Goal: Information Seeking & Learning: Learn about a topic

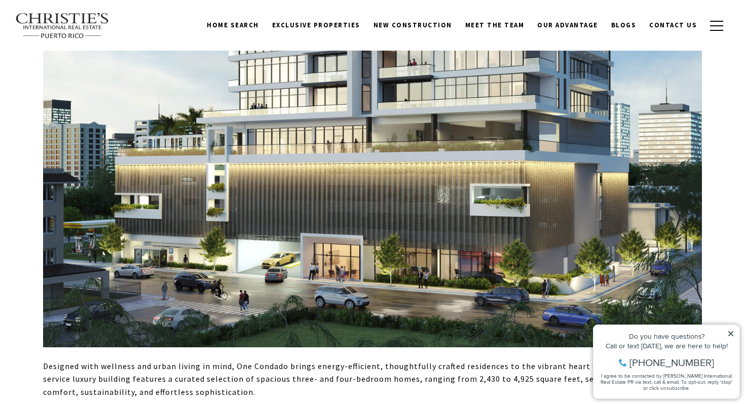
scroll to position [849, 0]
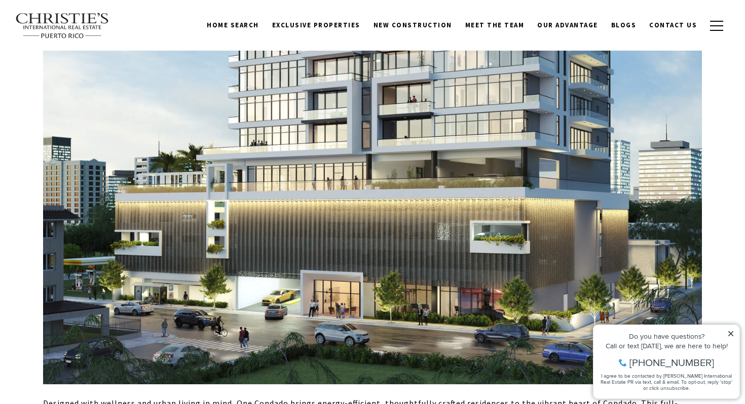
click at [729, 334] on icon at bounding box center [730, 333] width 7 height 7
drag, startPoint x: 640, startPoint y: 364, endPoint x: 703, endPoint y: 362, distance: 62.3
click at [703, 362] on div "[PHONE_NUMBER]" at bounding box center [666, 363] width 136 height 10
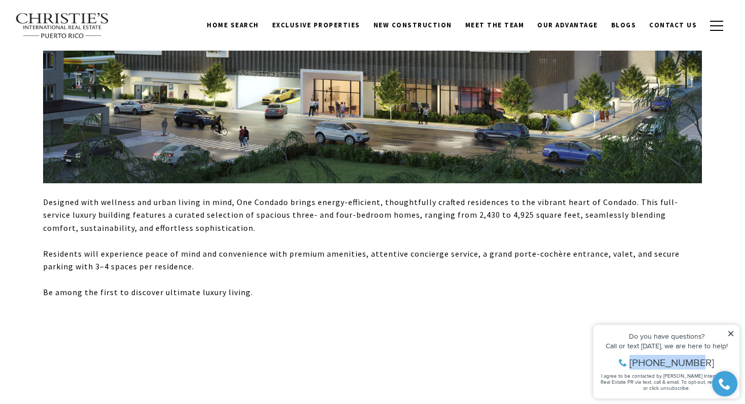
scroll to position [1054, 0]
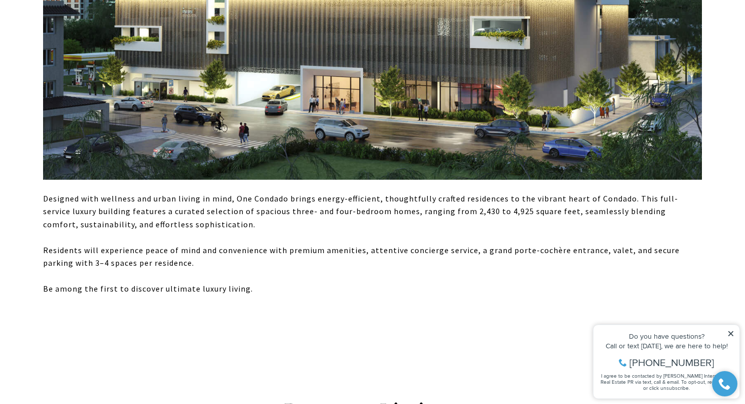
click at [731, 333] on icon at bounding box center [730, 333] width 5 height 5
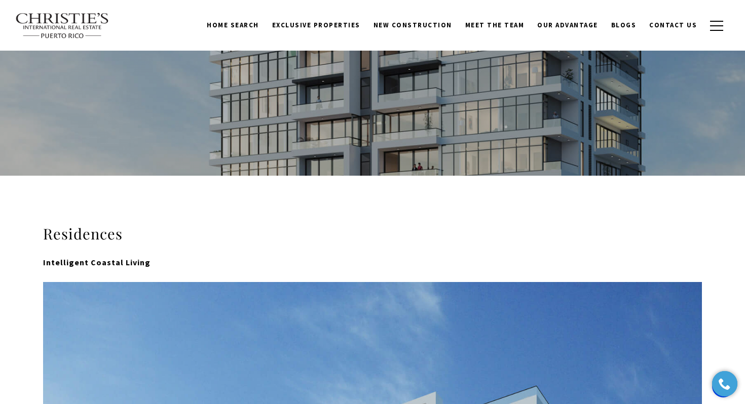
scroll to position [0, 0]
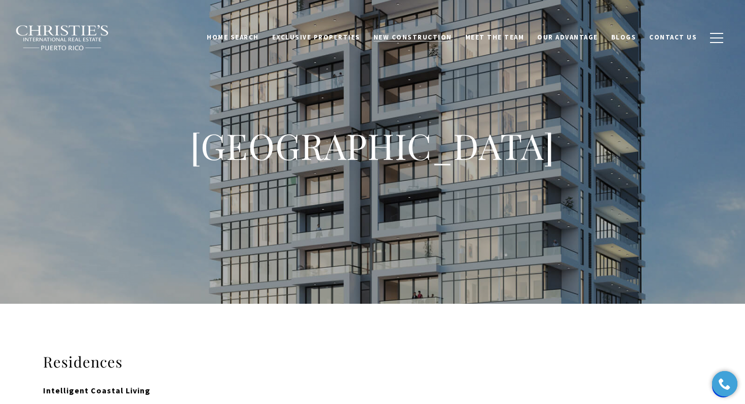
click at [407, 32] on link "New Construction" at bounding box center [413, 37] width 92 height 19
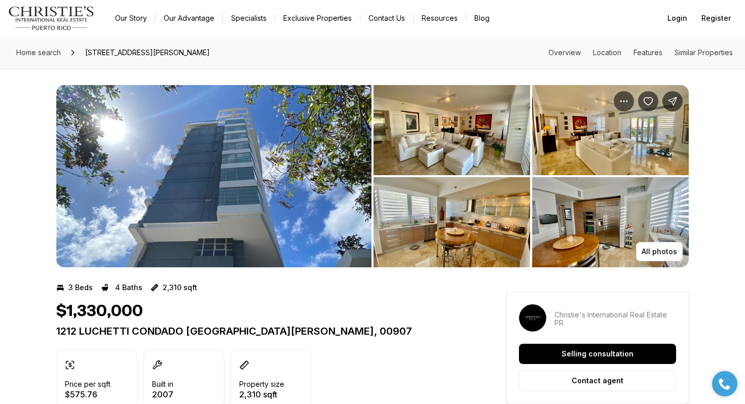
click at [328, 165] on img "View image gallery" at bounding box center [213, 176] width 315 height 182
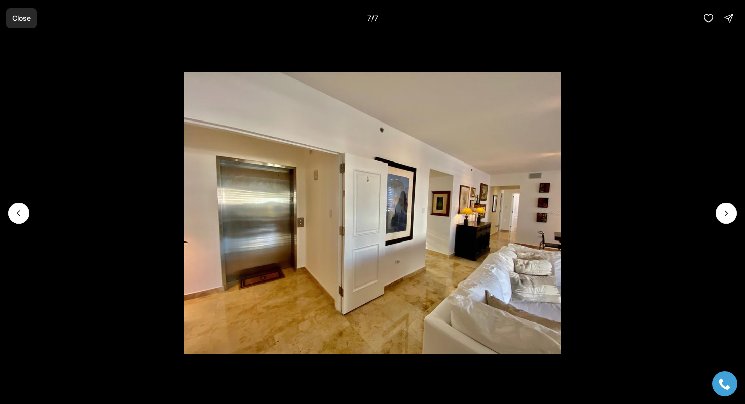
click at [30, 21] on p "Close" at bounding box center [21, 18] width 19 height 8
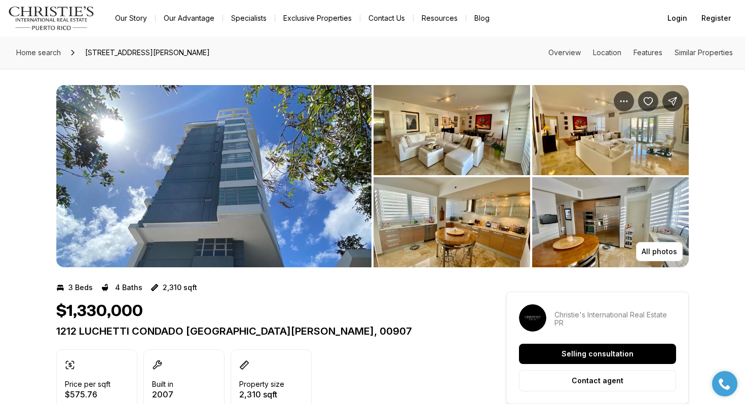
click at [128, 333] on p "1212 LUCHETTI CONDADO SAN JUAN PR, 00907" at bounding box center [262, 331] width 413 height 12
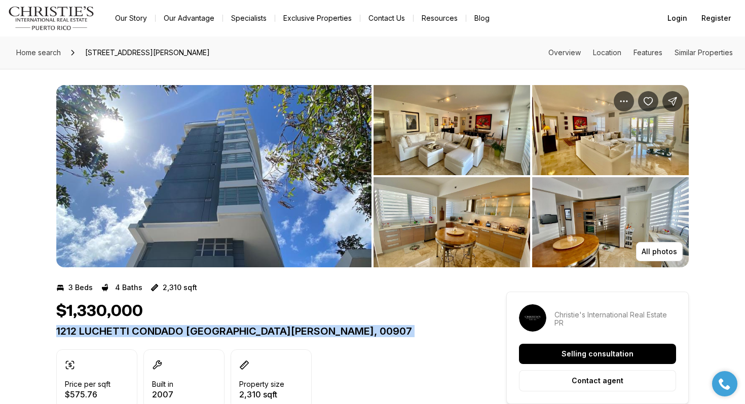
click at [128, 333] on p "1212 LUCHETTI CONDADO SAN JUAN PR, 00907" at bounding box center [262, 331] width 413 height 12
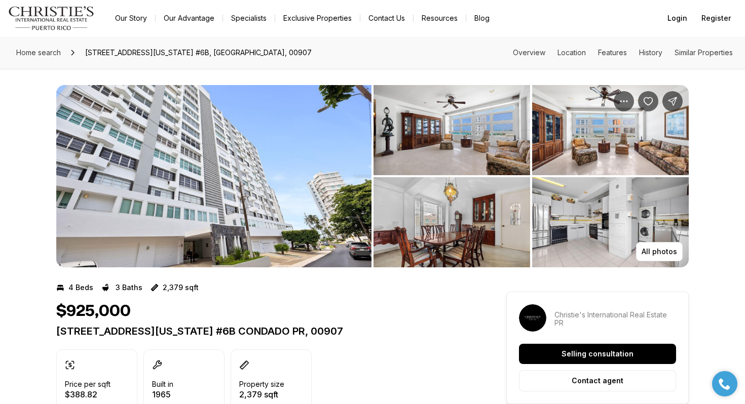
click at [297, 203] on img "View image gallery" at bounding box center [213, 176] width 315 height 182
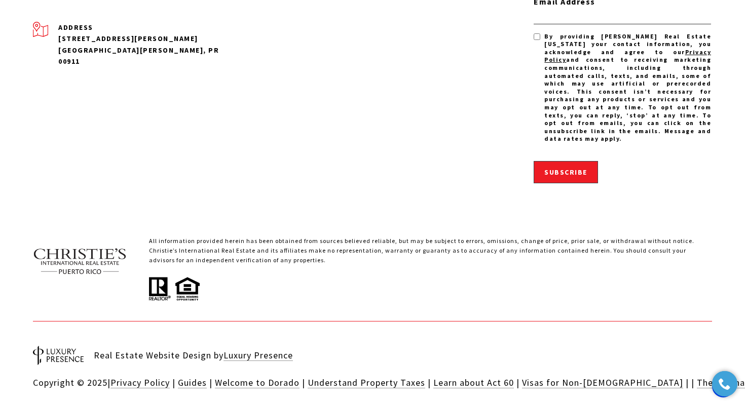
scroll to position [2557, 0]
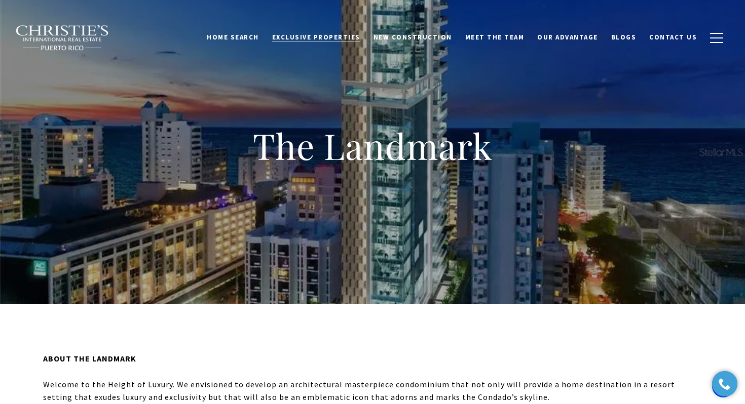
click at [316, 35] on span "Exclusive Properties" at bounding box center [316, 37] width 88 height 9
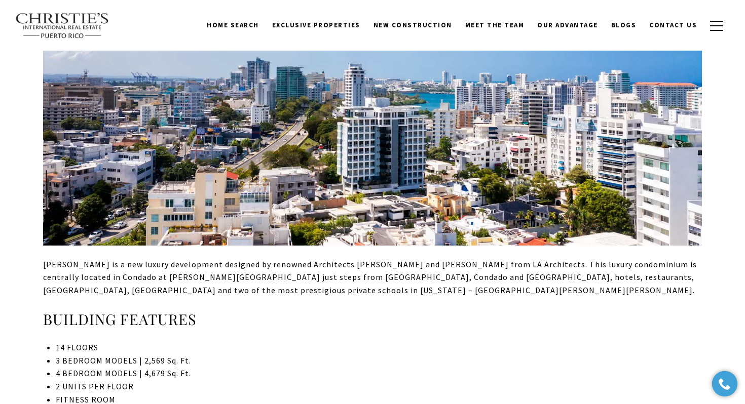
scroll to position [569, 0]
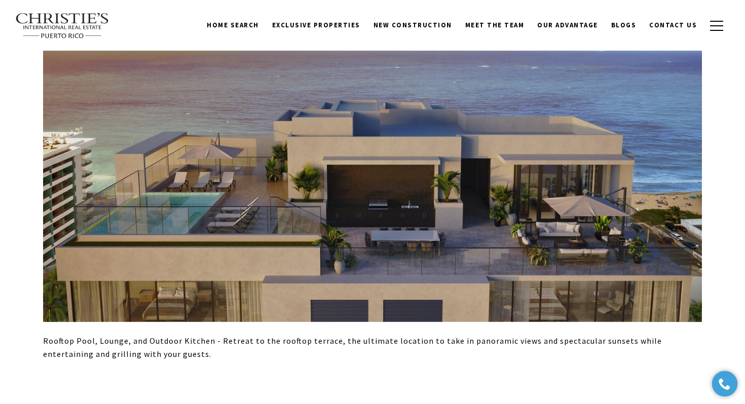
scroll to position [5103, 0]
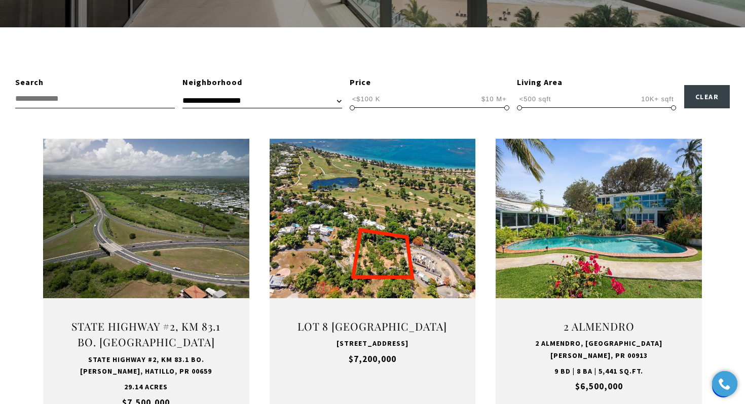
click at [245, 96] on select "**********" at bounding box center [262, 100] width 160 height 15
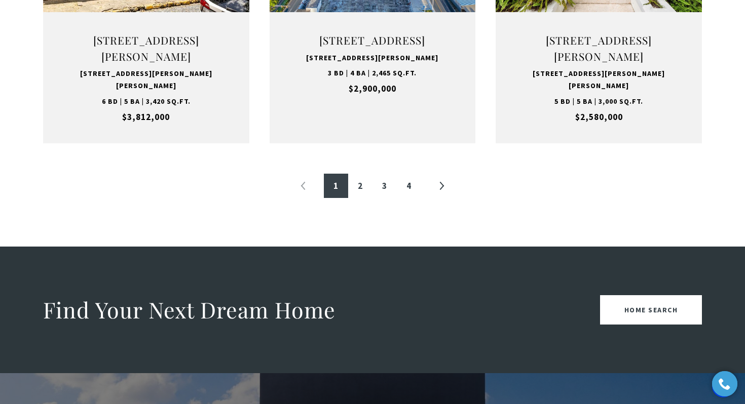
scroll to position [1192, 0]
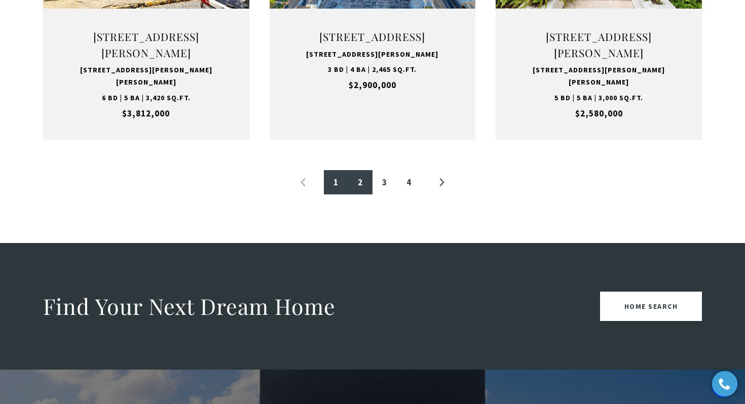
click at [360, 186] on link "2" at bounding box center [360, 182] width 24 height 24
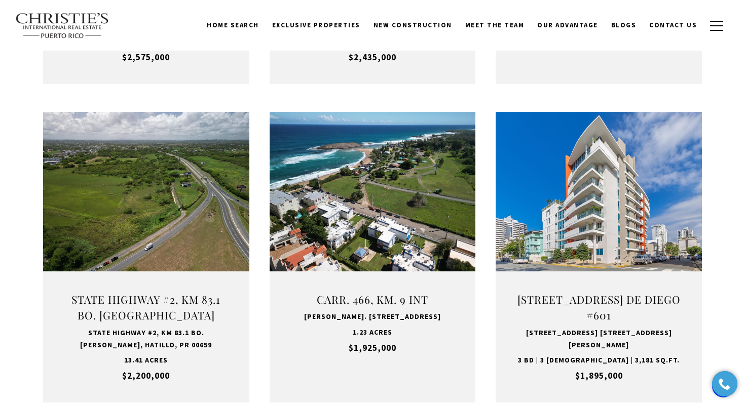
scroll to position [603, 0]
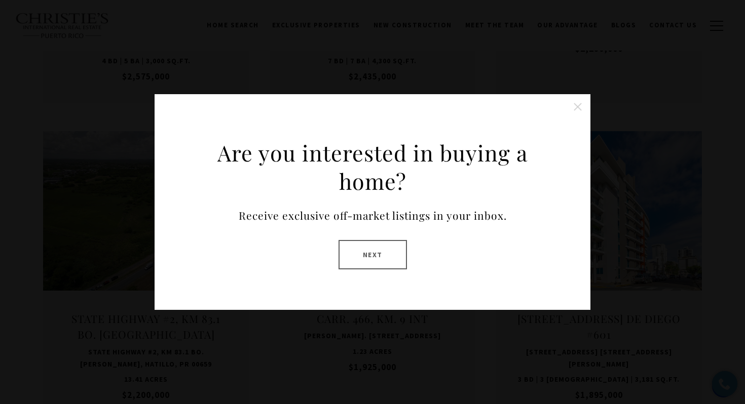
click at [573, 109] on button "Close this option" at bounding box center [577, 107] width 20 height 20
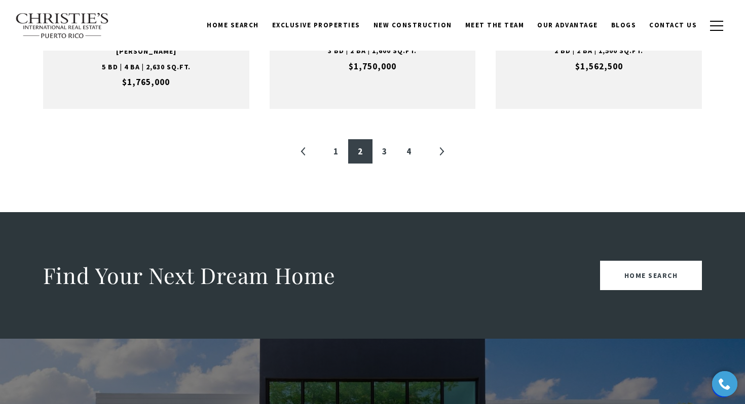
scroll to position [1223, 0]
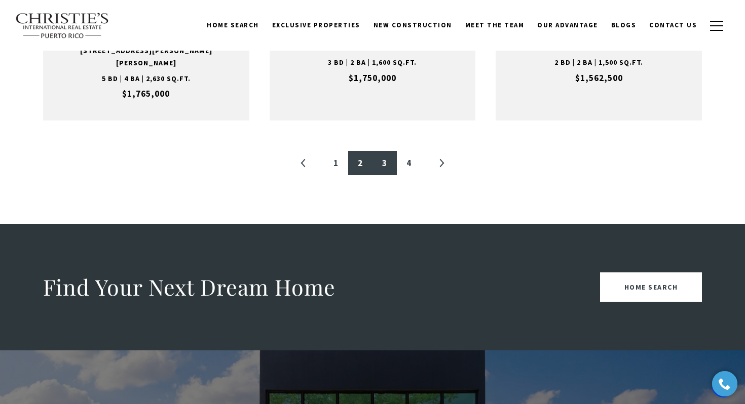
click at [389, 151] on link "3" at bounding box center [384, 163] width 24 height 24
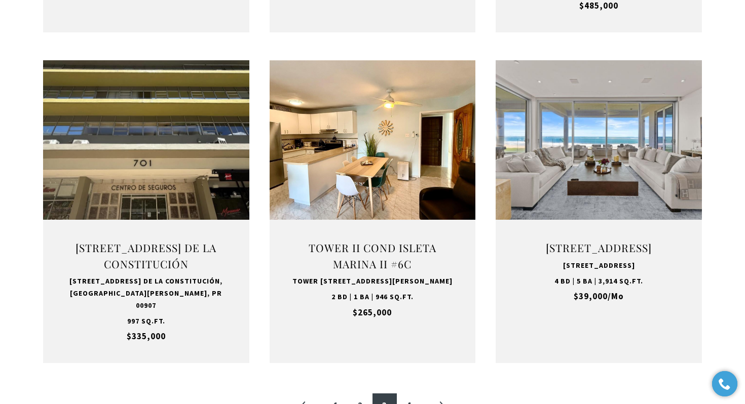
scroll to position [1074, 0]
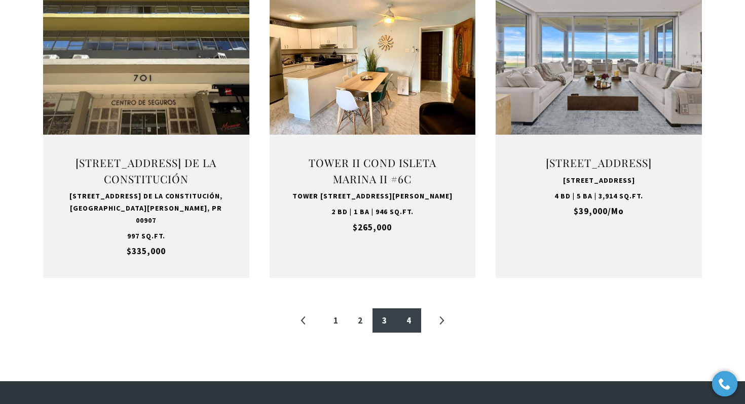
click at [409, 313] on link "4" at bounding box center [409, 321] width 24 height 24
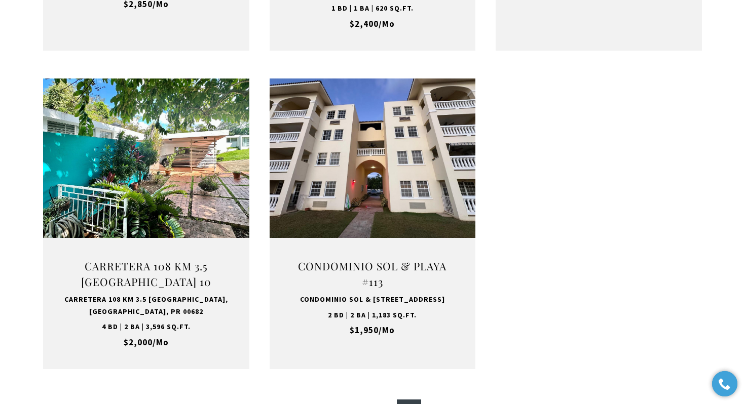
scroll to position [971, 0]
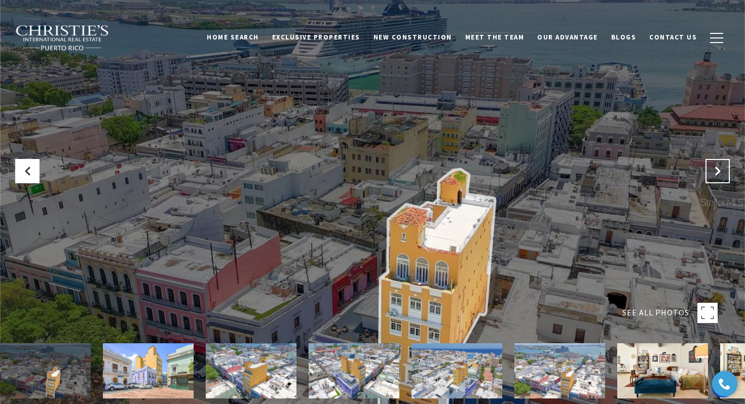
click at [712, 173] on button "Next Slide" at bounding box center [717, 171] width 24 height 24
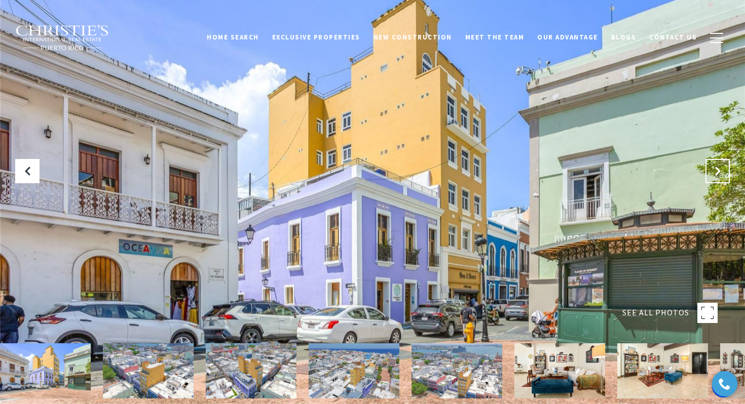
click at [712, 173] on button "Next Slide" at bounding box center [717, 171] width 24 height 24
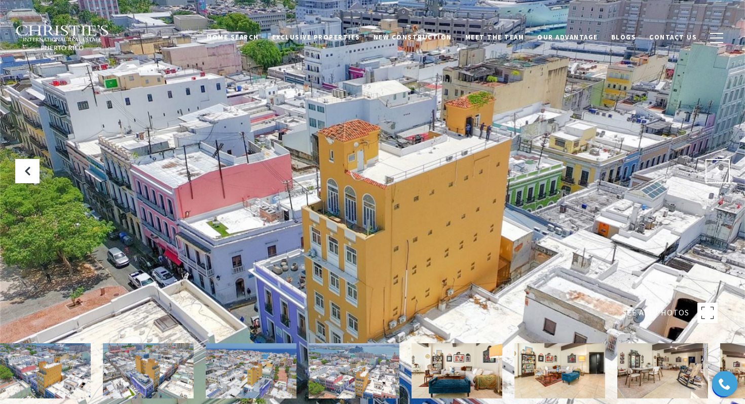
click at [712, 173] on button "Next Slide" at bounding box center [717, 171] width 24 height 24
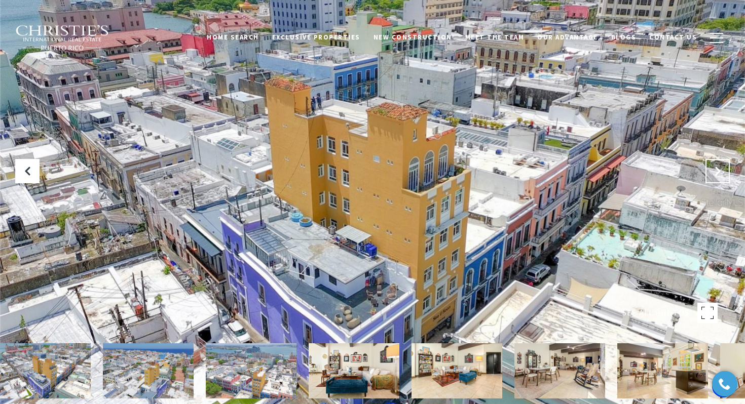
click at [711, 173] on button "Next Slide" at bounding box center [717, 171] width 24 height 24
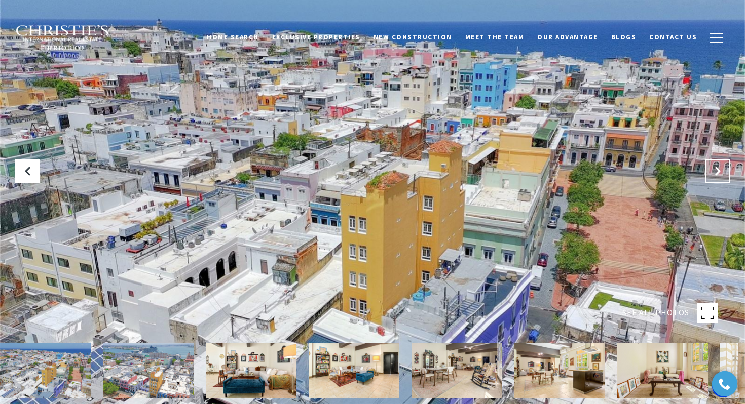
click at [711, 173] on button "Next Slide" at bounding box center [717, 171] width 24 height 24
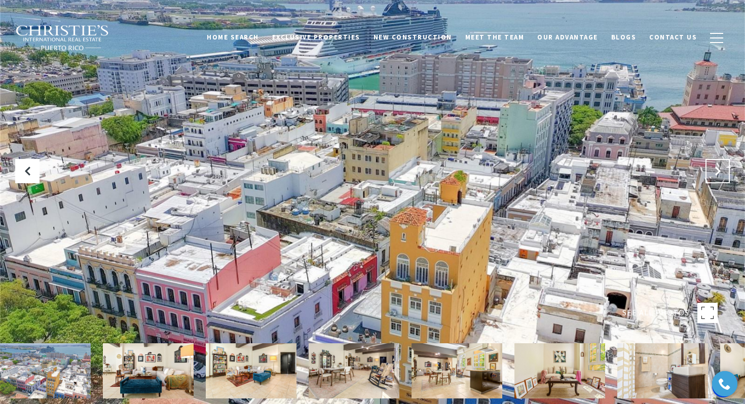
click at [711, 173] on button "Next Slide" at bounding box center [717, 171] width 24 height 24
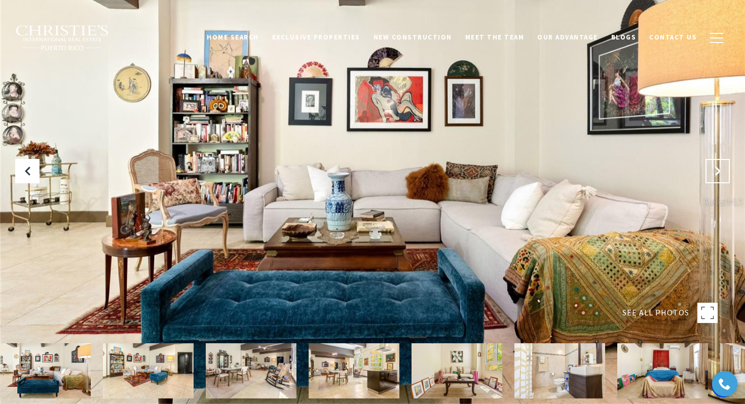
click at [711, 173] on button "Next Slide" at bounding box center [717, 171] width 24 height 24
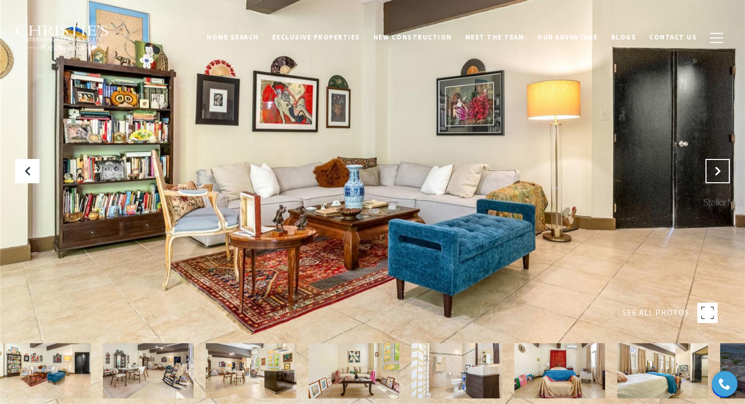
click at [711, 173] on button "Next Slide" at bounding box center [717, 171] width 24 height 24
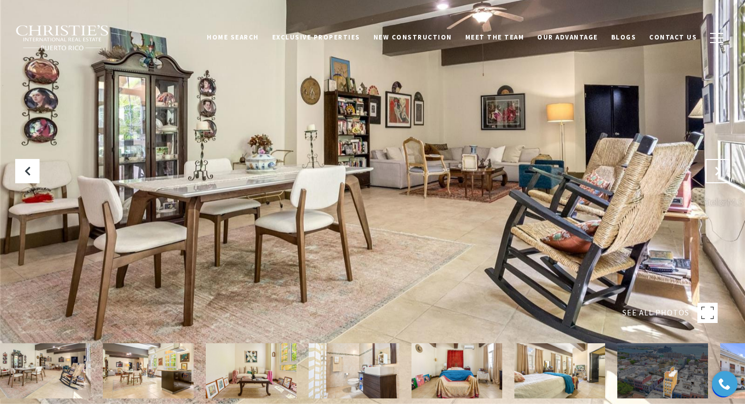
click at [711, 173] on button "Next Slide" at bounding box center [717, 171] width 24 height 24
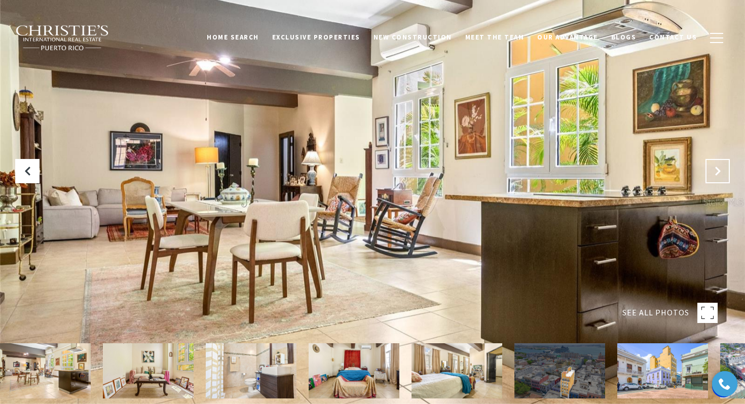
click at [711, 173] on button "Next Slide" at bounding box center [717, 171] width 24 height 24
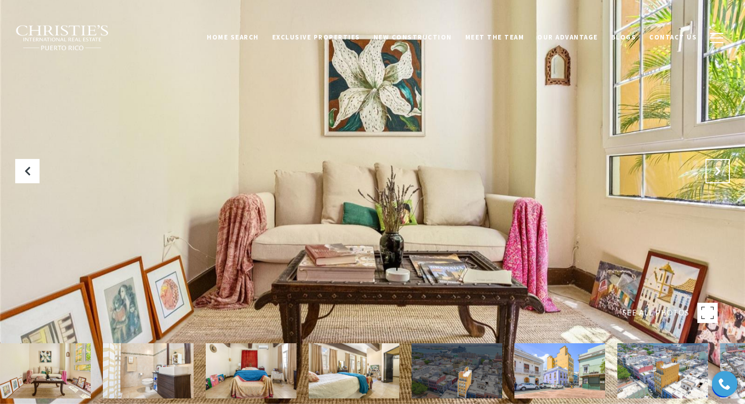
click at [711, 173] on button "Next Slide" at bounding box center [717, 171] width 24 height 24
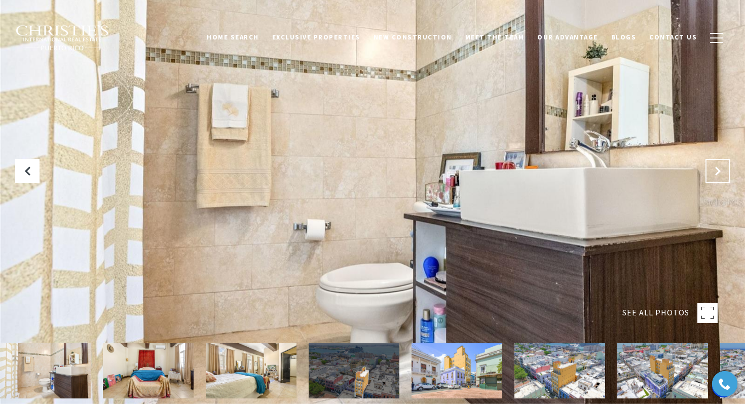
click at [711, 173] on button "Next Slide" at bounding box center [717, 171] width 24 height 24
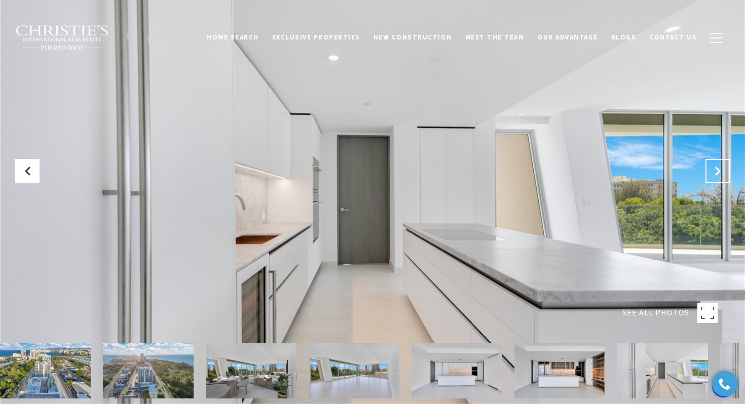
click at [710, 161] on button "Next Slide" at bounding box center [717, 171] width 24 height 24
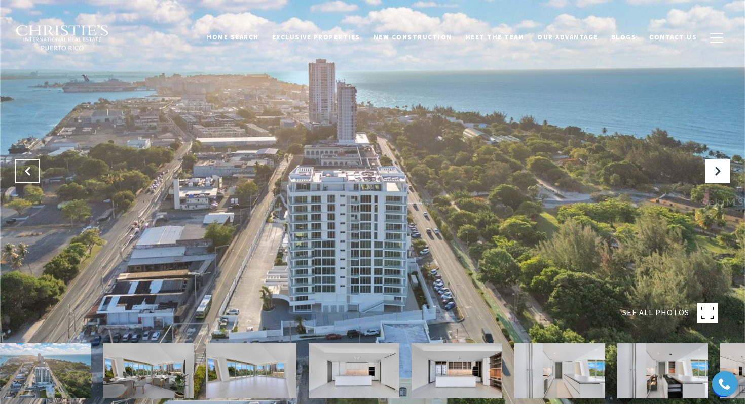
click at [25, 180] on button "Previous Slide" at bounding box center [27, 171] width 24 height 24
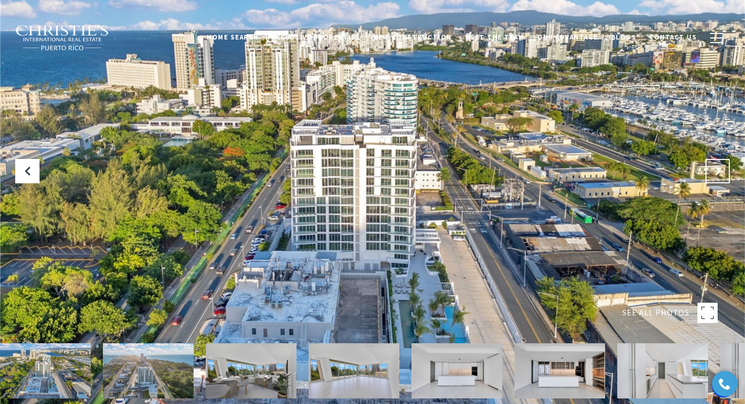
click at [714, 179] on button "Next Slide" at bounding box center [717, 171] width 24 height 24
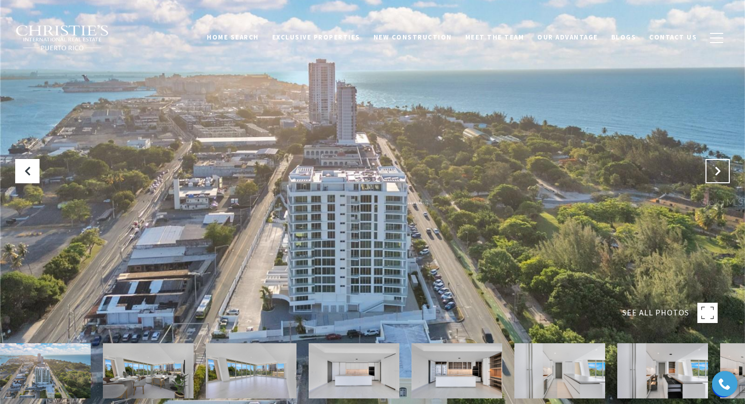
click at [714, 179] on button "Next Slide" at bounding box center [717, 171] width 24 height 24
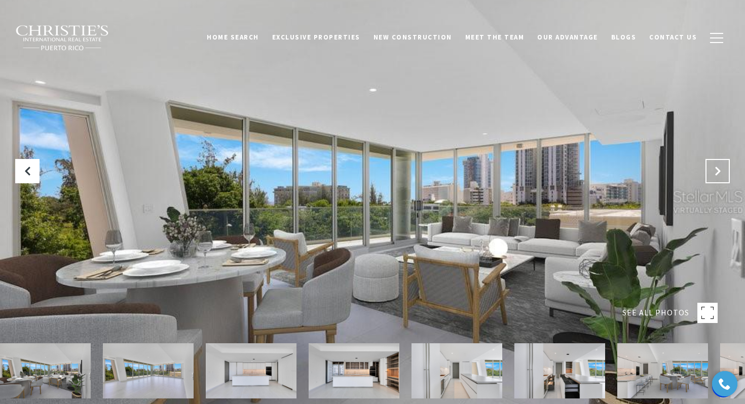
click at [714, 179] on button "Next Slide" at bounding box center [717, 171] width 24 height 24
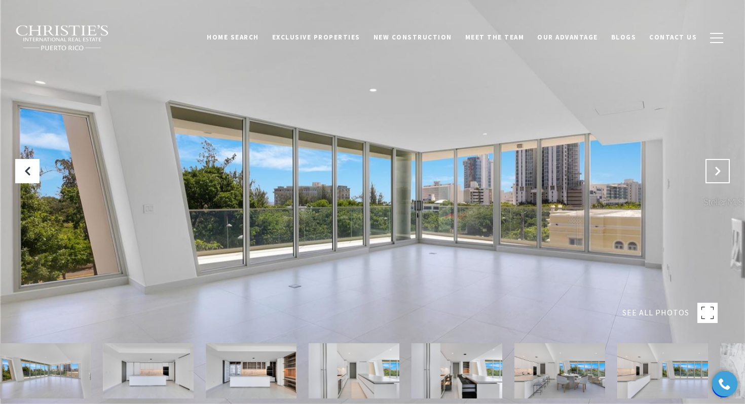
click at [714, 179] on button "Next Slide" at bounding box center [717, 171] width 24 height 24
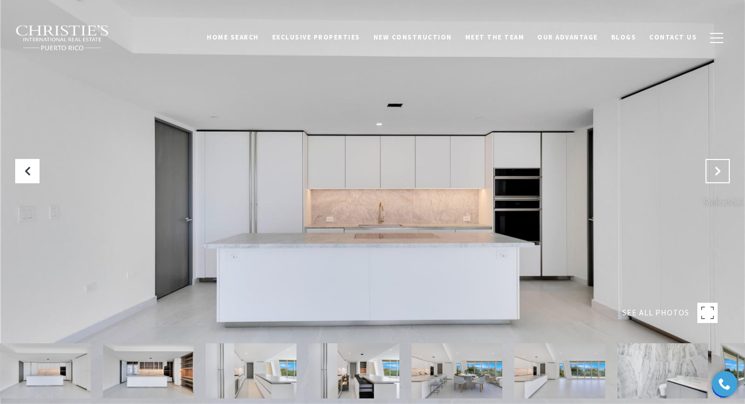
click at [714, 179] on button "Next Slide" at bounding box center [717, 171] width 24 height 24
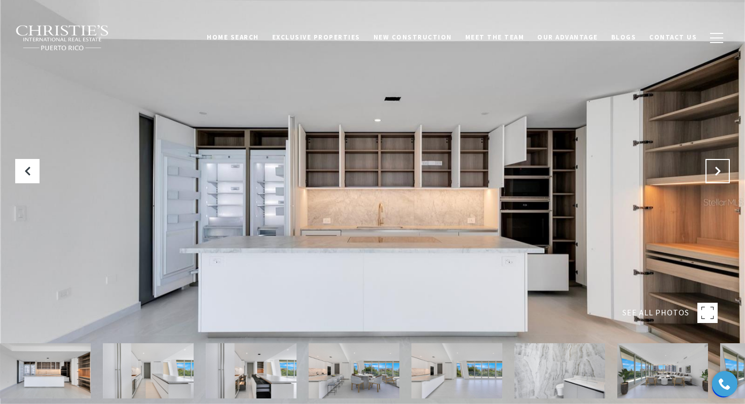
click at [714, 179] on button "Next Slide" at bounding box center [717, 171] width 24 height 24
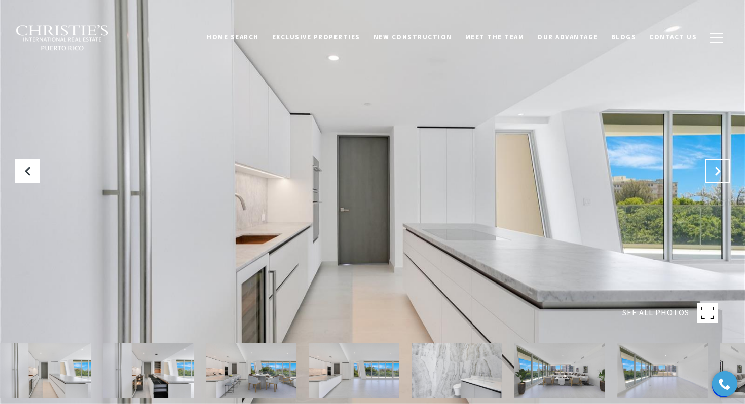
click at [714, 179] on button "Next Slide" at bounding box center [717, 171] width 24 height 24
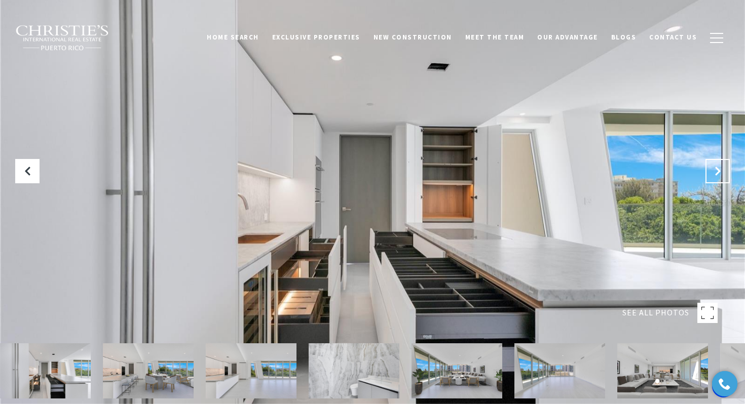
click at [714, 179] on button "Next Slide" at bounding box center [717, 171] width 24 height 24
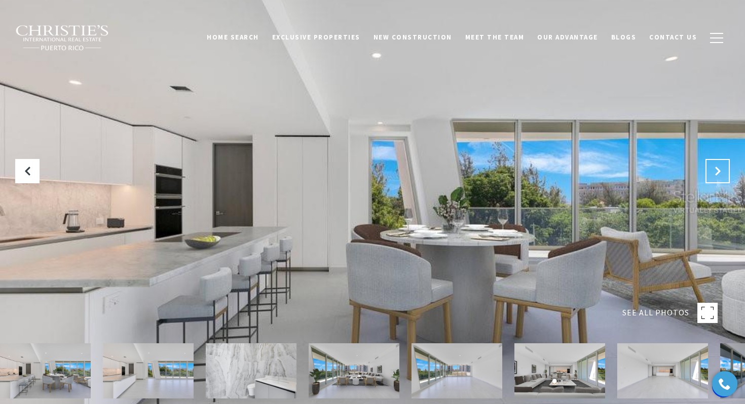
click at [714, 179] on button "Next Slide" at bounding box center [717, 171] width 24 height 24
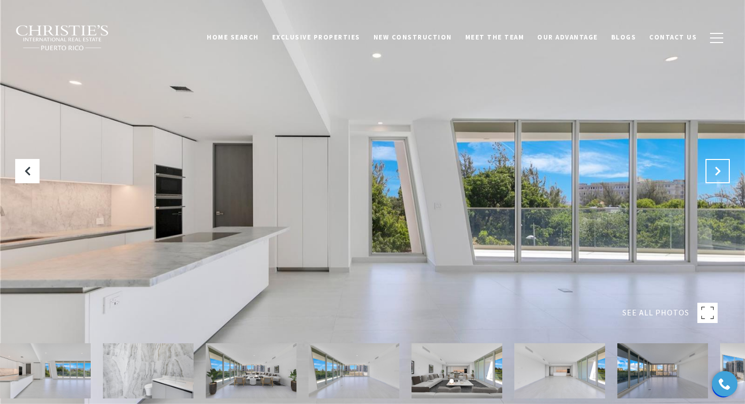
click at [714, 179] on button "Next Slide" at bounding box center [717, 171] width 24 height 24
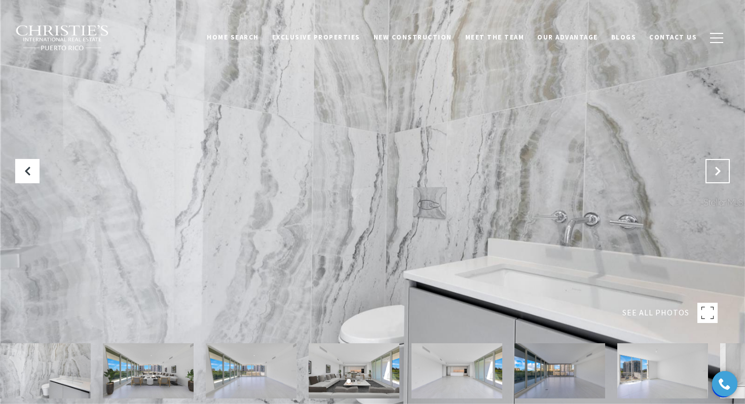
click at [714, 179] on button "Next Slide" at bounding box center [717, 171] width 24 height 24
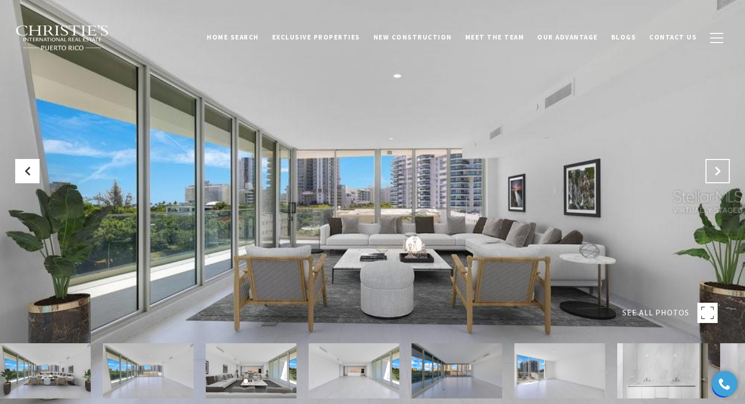
click at [714, 179] on button "Next Slide" at bounding box center [717, 171] width 24 height 24
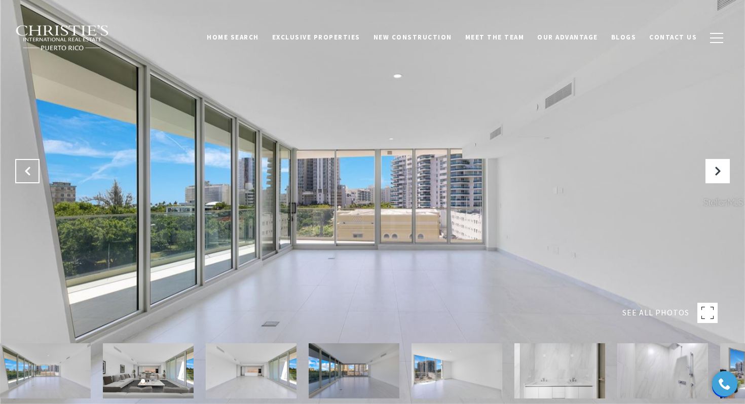
click at [35, 171] on button "Previous Slide" at bounding box center [27, 171] width 24 height 24
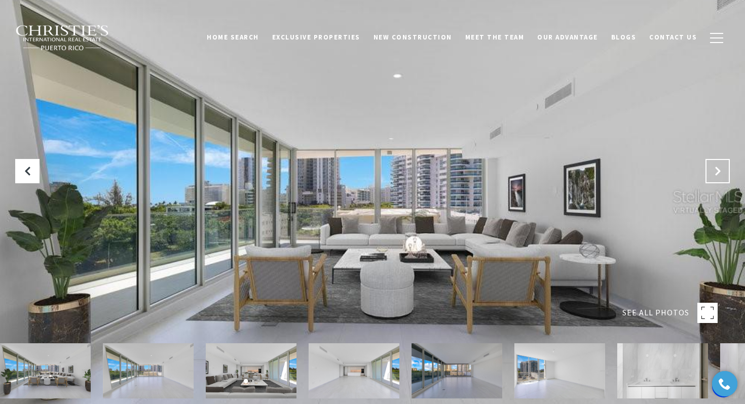
click at [713, 179] on button "Next Slide" at bounding box center [717, 171] width 24 height 24
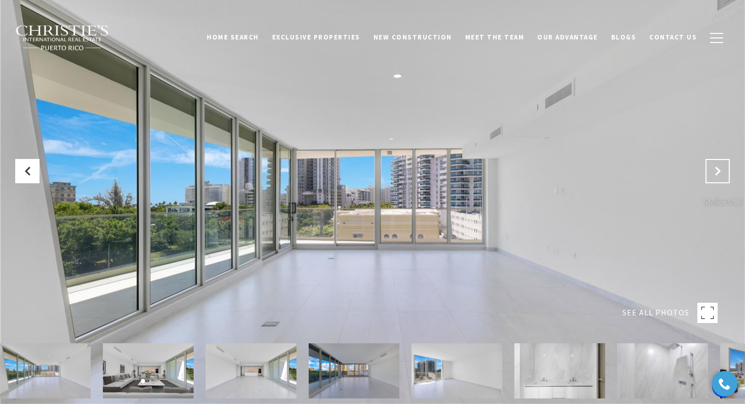
click at [713, 179] on button "Next Slide" at bounding box center [717, 171] width 24 height 24
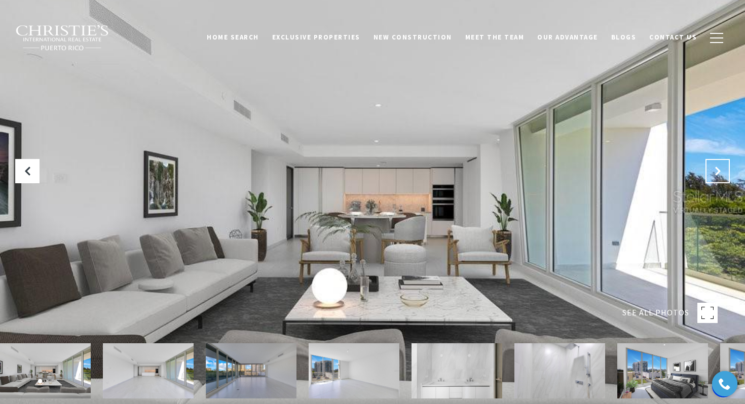
click at [713, 179] on button "Next Slide" at bounding box center [717, 171] width 24 height 24
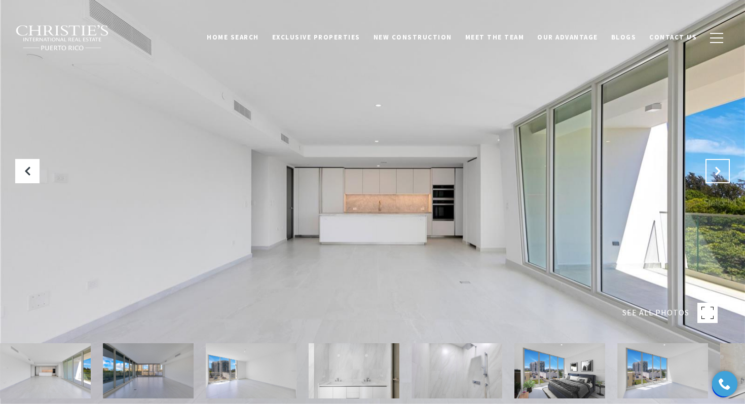
click at [713, 179] on button "Next Slide" at bounding box center [717, 171] width 24 height 24
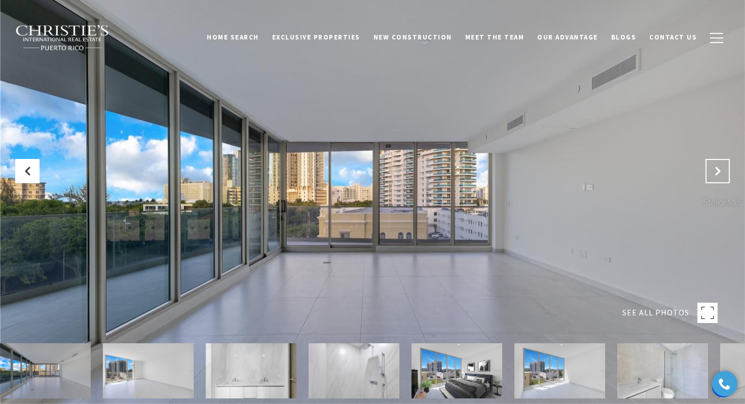
click at [713, 179] on button "Next Slide" at bounding box center [717, 171] width 24 height 24
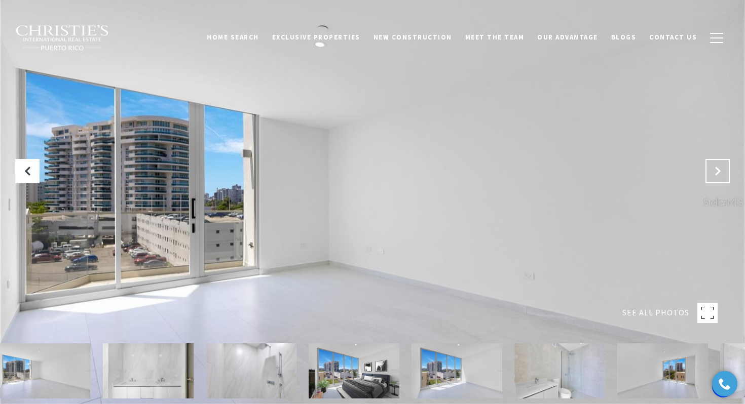
click at [713, 179] on button "Next Slide" at bounding box center [717, 171] width 24 height 24
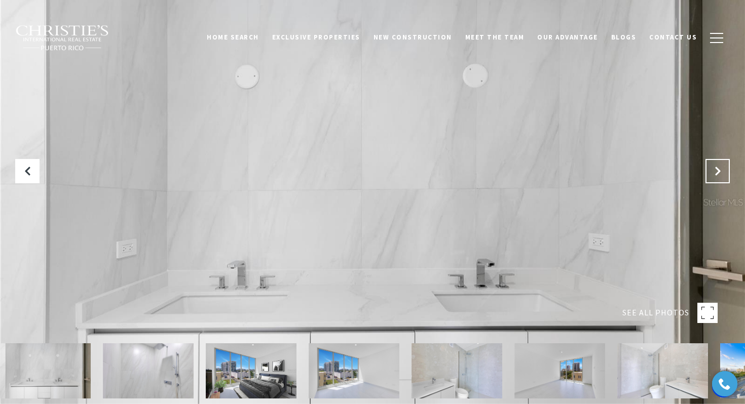
click at [713, 179] on button "Next Slide" at bounding box center [717, 171] width 24 height 24
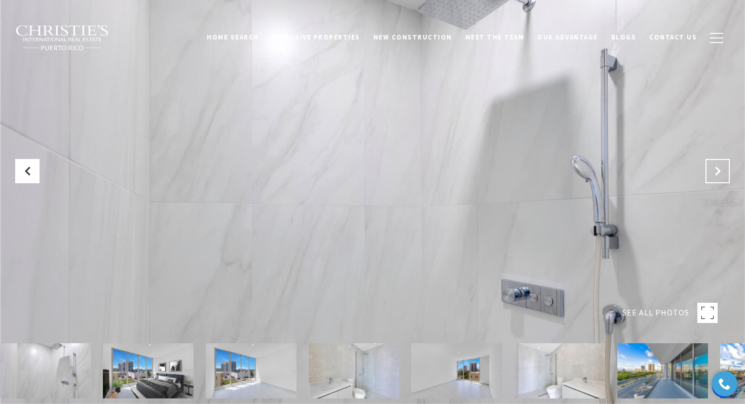
click at [713, 179] on button "Next Slide" at bounding box center [717, 171] width 24 height 24
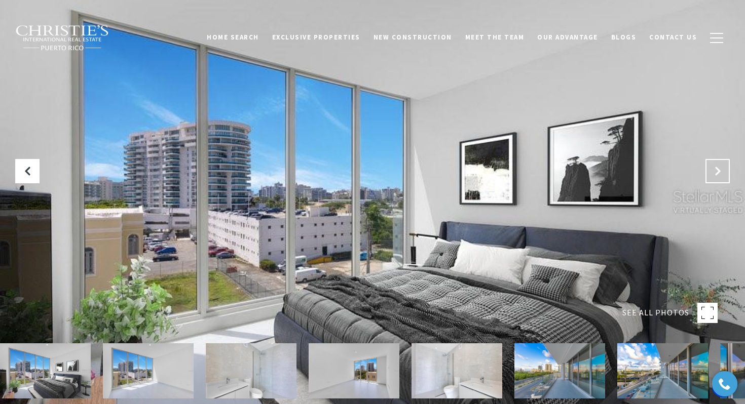
click at [713, 179] on button "Next Slide" at bounding box center [717, 171] width 24 height 24
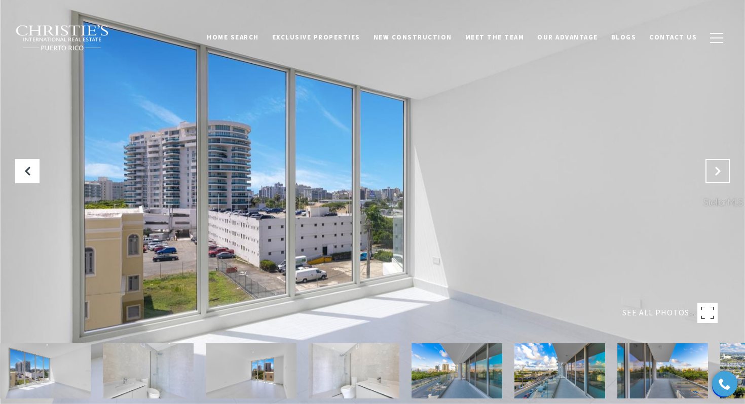
click at [713, 179] on button "Next Slide" at bounding box center [717, 171] width 24 height 24
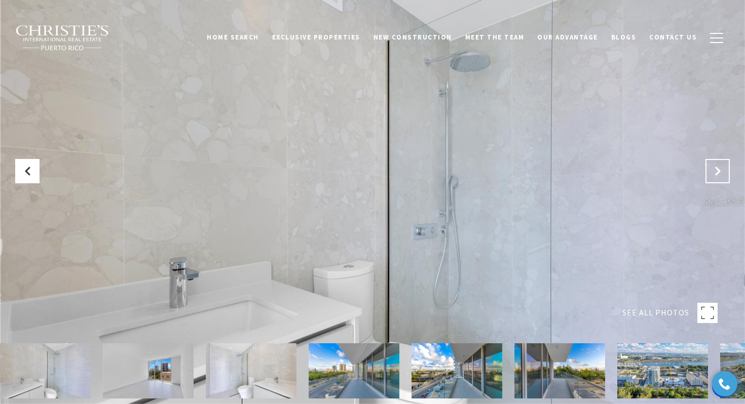
click at [713, 179] on button "Next Slide" at bounding box center [717, 171] width 24 height 24
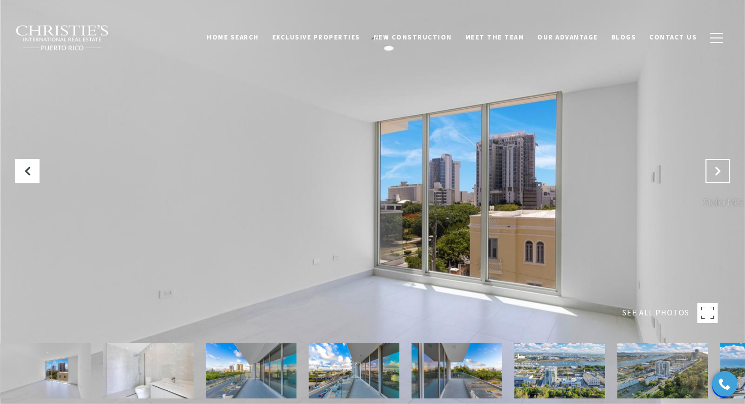
click at [713, 179] on button "Next Slide" at bounding box center [717, 171] width 24 height 24
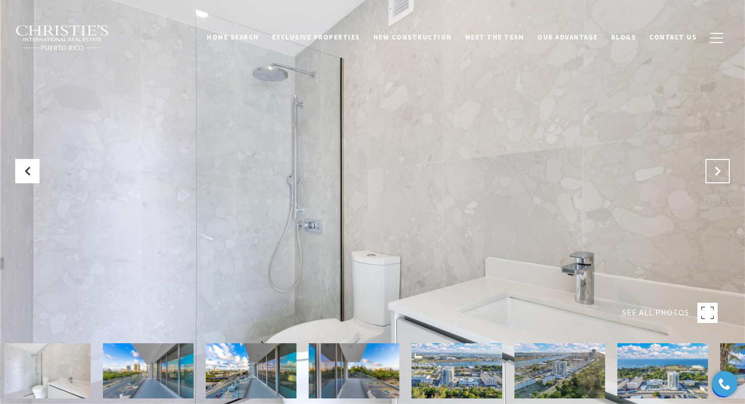
click at [713, 179] on button "Next Slide" at bounding box center [717, 171] width 24 height 24
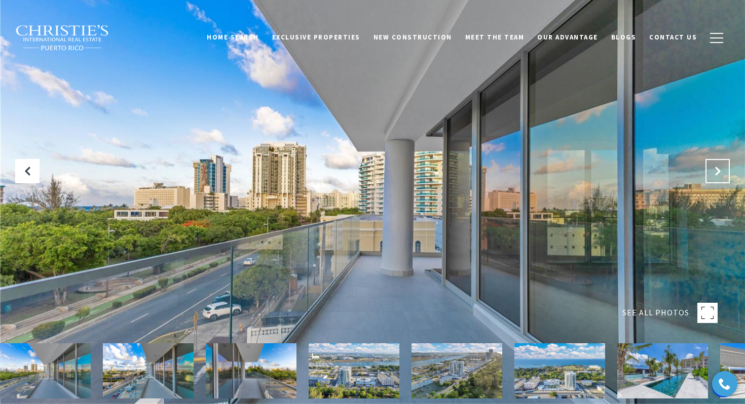
click at [713, 179] on button "Next Slide" at bounding box center [717, 171] width 24 height 24
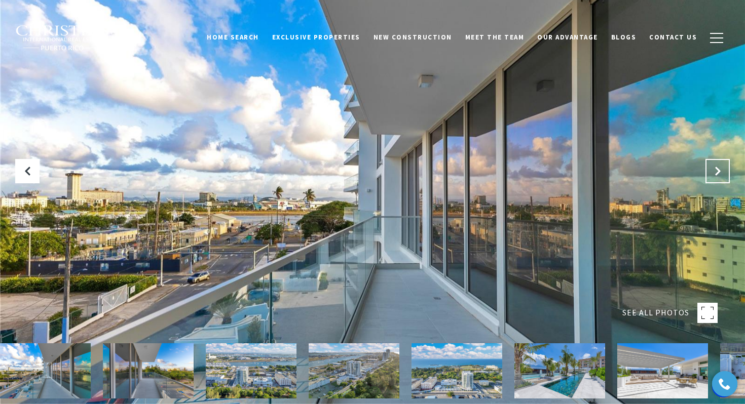
click at [713, 179] on button "Next Slide" at bounding box center [717, 171] width 24 height 24
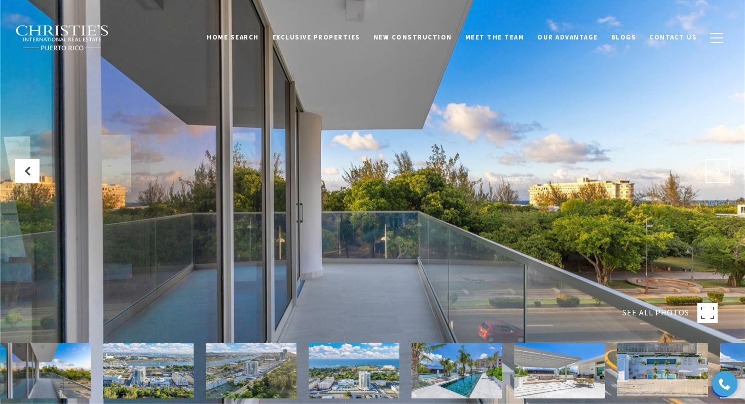
click at [713, 179] on button "Next Slide" at bounding box center [717, 171] width 24 height 24
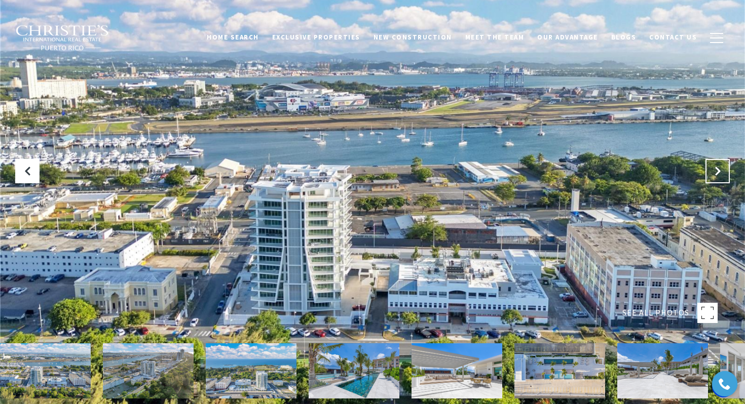
click at [713, 179] on button "Next Slide" at bounding box center [717, 171] width 24 height 24
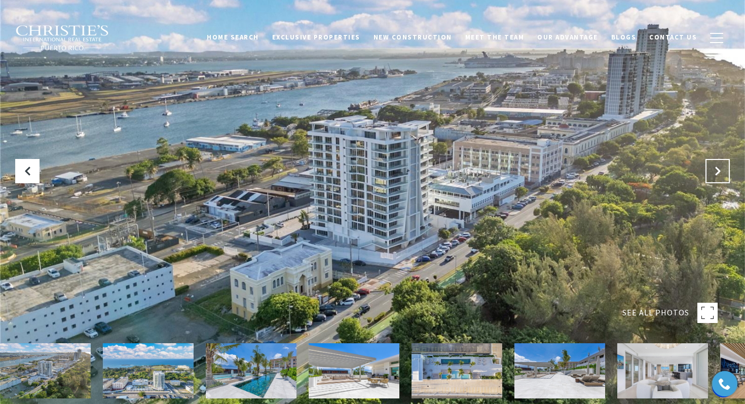
click at [713, 179] on button "Next Slide" at bounding box center [717, 171] width 24 height 24
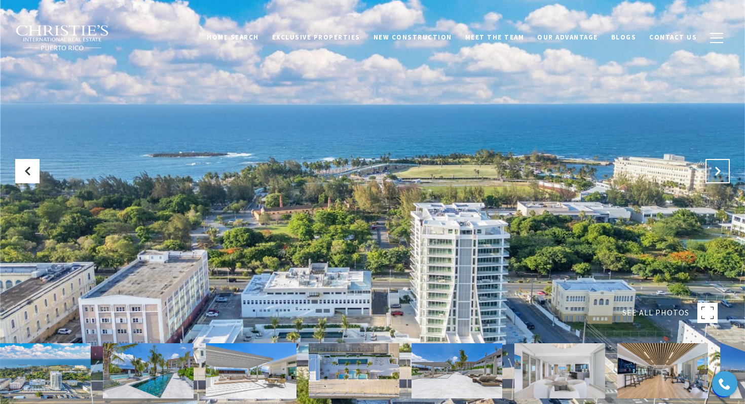
click at [713, 179] on button "Next Slide" at bounding box center [717, 171] width 24 height 24
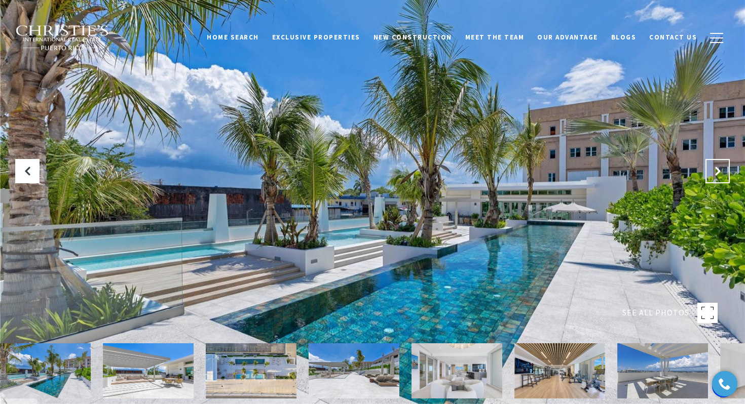
click at [713, 179] on button "Next Slide" at bounding box center [717, 171] width 24 height 24
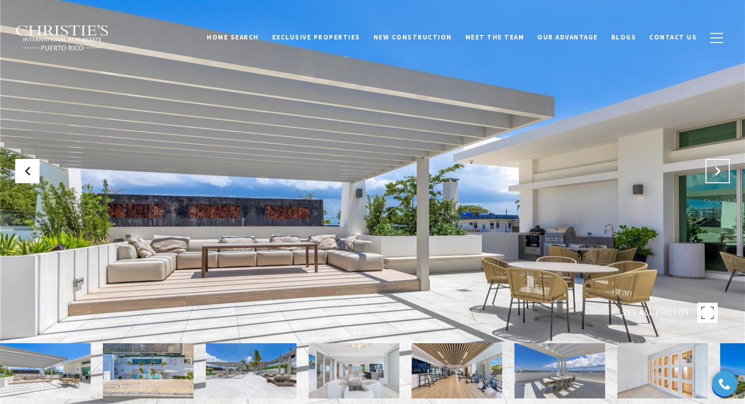
click at [713, 179] on button "Next Slide" at bounding box center [717, 171] width 24 height 24
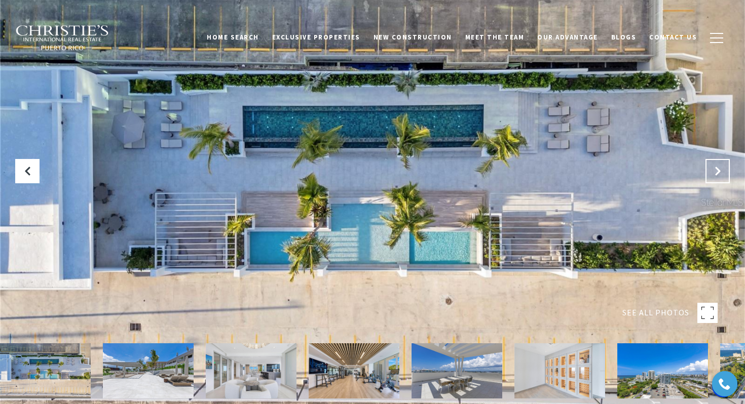
click at [713, 179] on button "Next Slide" at bounding box center [717, 171] width 24 height 24
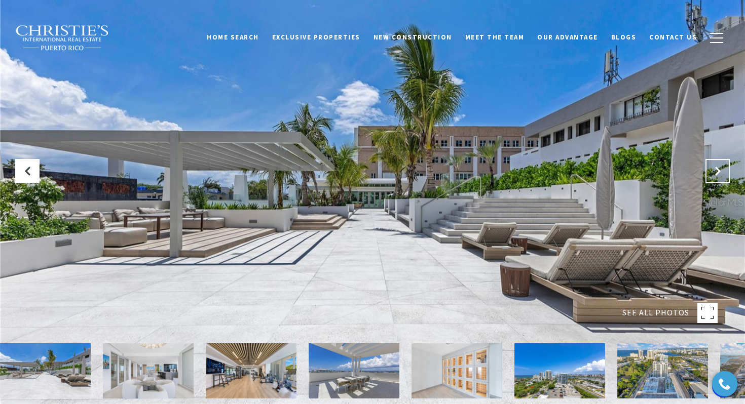
click at [713, 179] on button "Next Slide" at bounding box center [717, 171] width 24 height 24
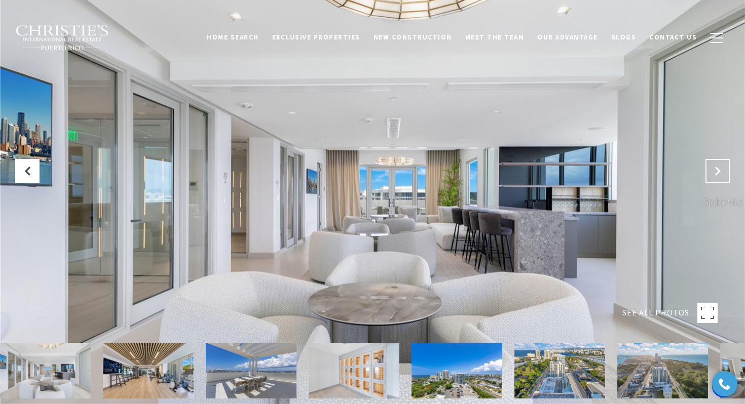
click at [713, 179] on button "Next Slide" at bounding box center [717, 171] width 24 height 24
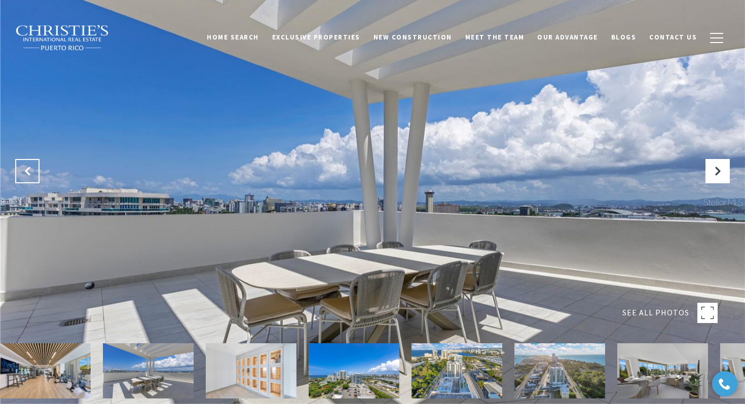
click at [26, 172] on icon "Previous Slide" at bounding box center [27, 171] width 10 height 10
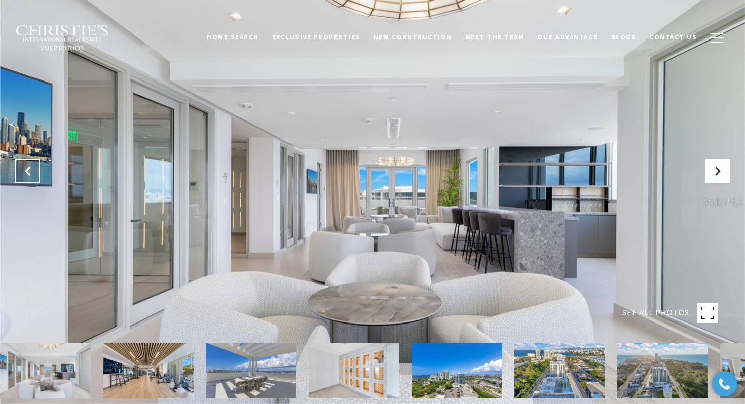
click at [26, 172] on icon "Previous Slide" at bounding box center [27, 171] width 10 height 10
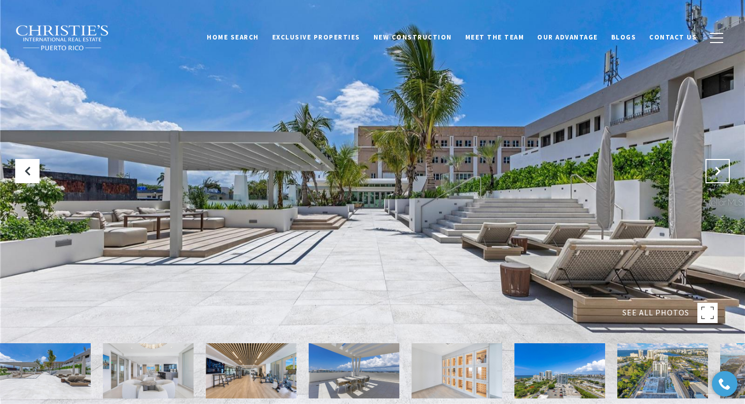
click at [712, 178] on button "Next Slide" at bounding box center [717, 171] width 24 height 24
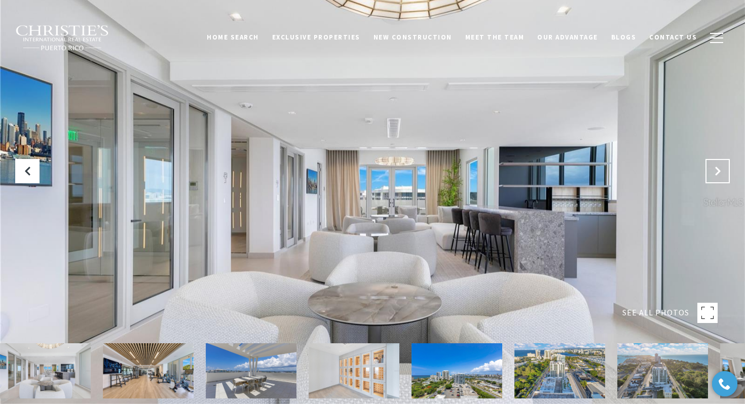
click at [712, 179] on button "Next Slide" at bounding box center [717, 171] width 24 height 24
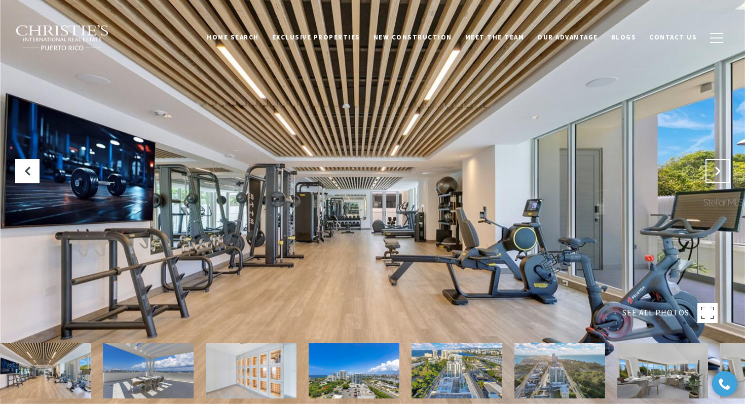
click at [712, 179] on button "Next Slide" at bounding box center [717, 171] width 24 height 24
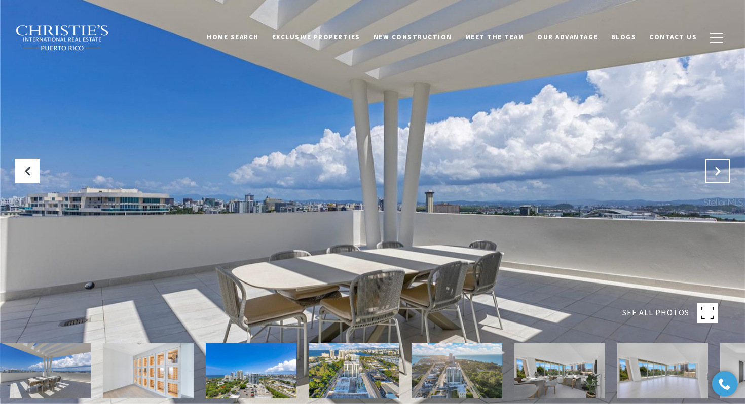
click at [712, 179] on button "Next Slide" at bounding box center [717, 171] width 24 height 24
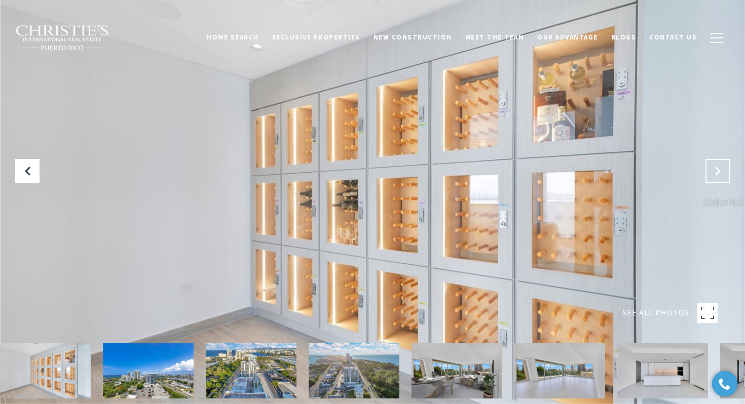
click at [712, 179] on button "Next Slide" at bounding box center [717, 171] width 24 height 24
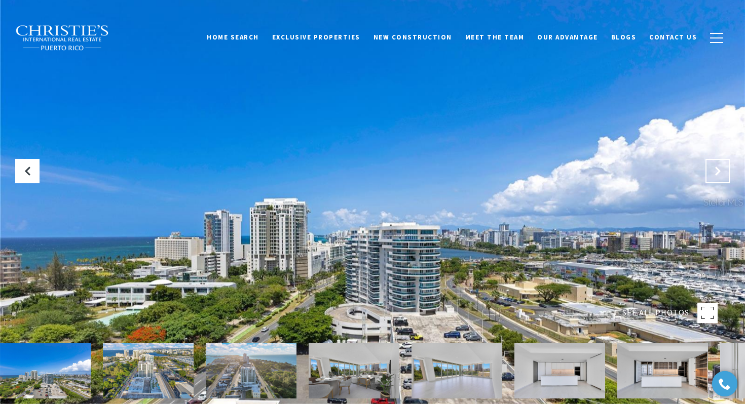
click at [712, 179] on button "Next Slide" at bounding box center [717, 171] width 24 height 24
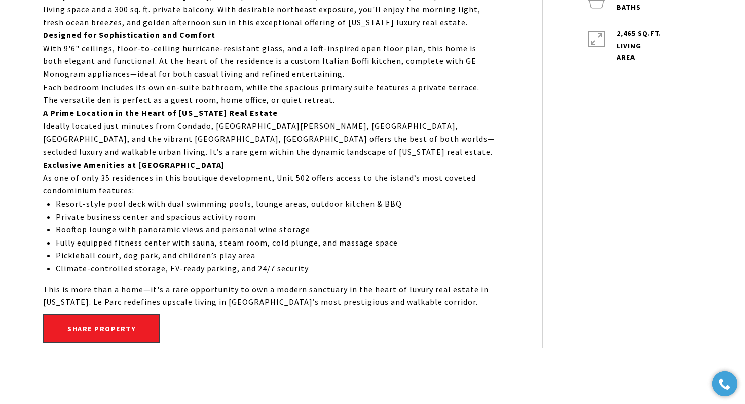
scroll to position [592, 0]
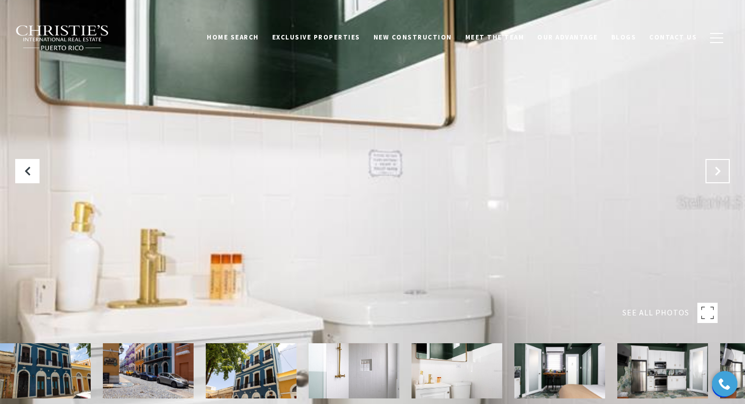
click at [708, 168] on button "Next Slide" at bounding box center [717, 171] width 24 height 24
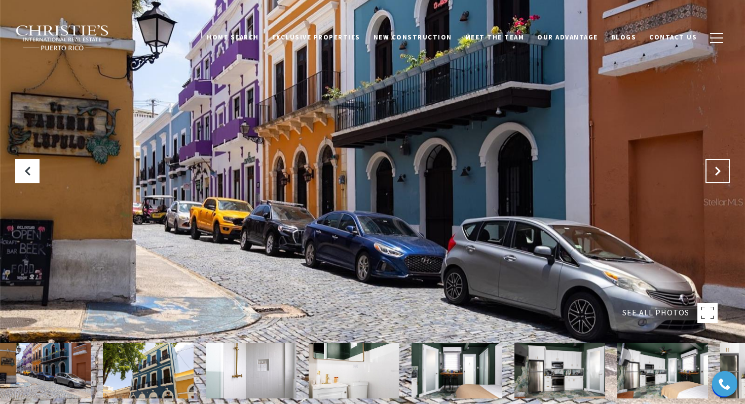
click at [708, 168] on button "Next Slide" at bounding box center [717, 171] width 24 height 24
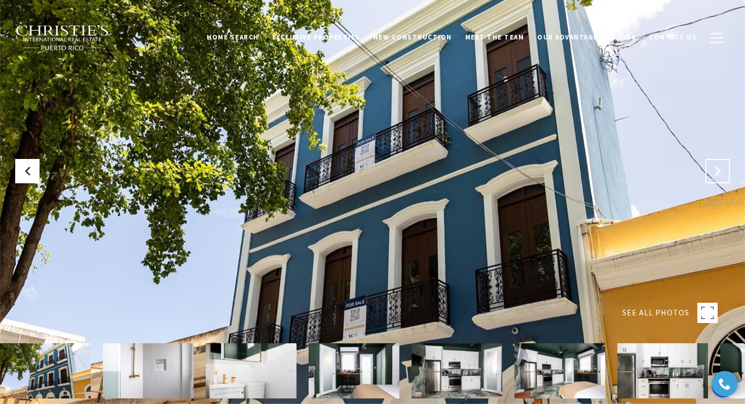
click at [708, 168] on button "Next Slide" at bounding box center [717, 171] width 24 height 24
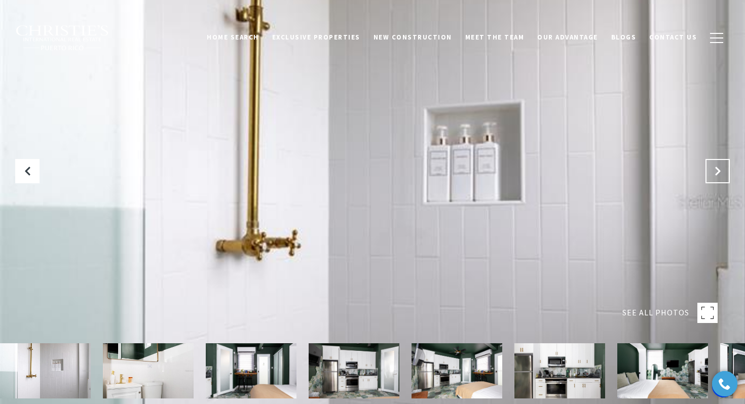
click at [708, 168] on button "Next Slide" at bounding box center [717, 171] width 24 height 24
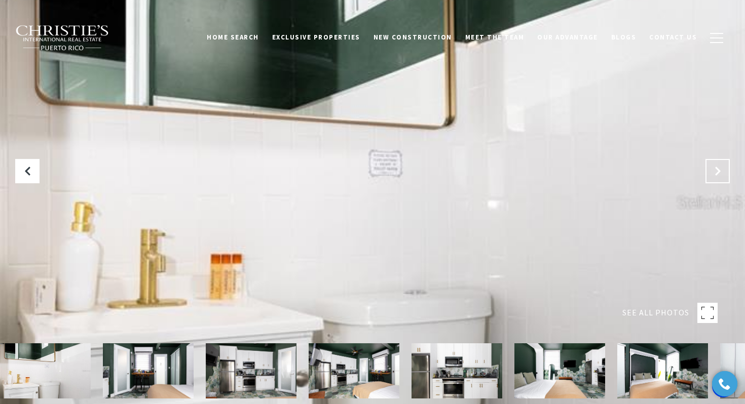
click at [708, 168] on button "Next Slide" at bounding box center [717, 171] width 24 height 24
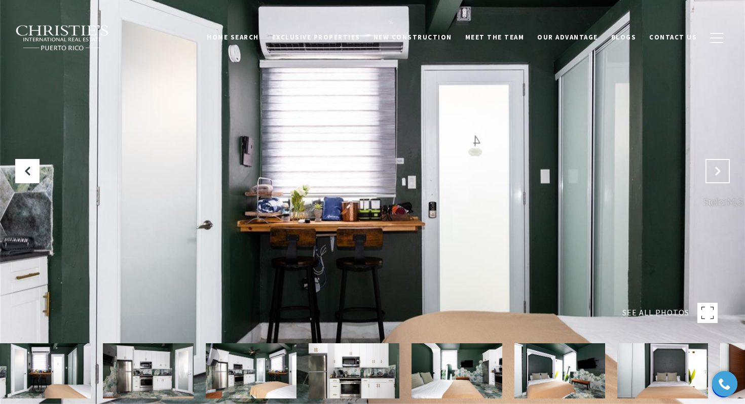
click at [708, 168] on button "Next Slide" at bounding box center [717, 171] width 24 height 24
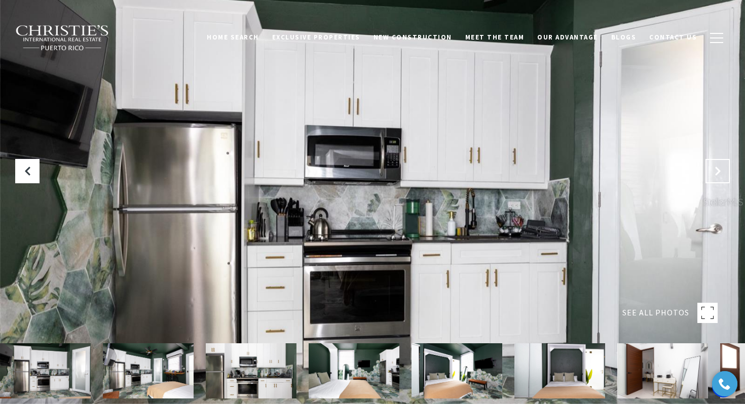
click at [708, 168] on button "Next Slide" at bounding box center [717, 171] width 24 height 24
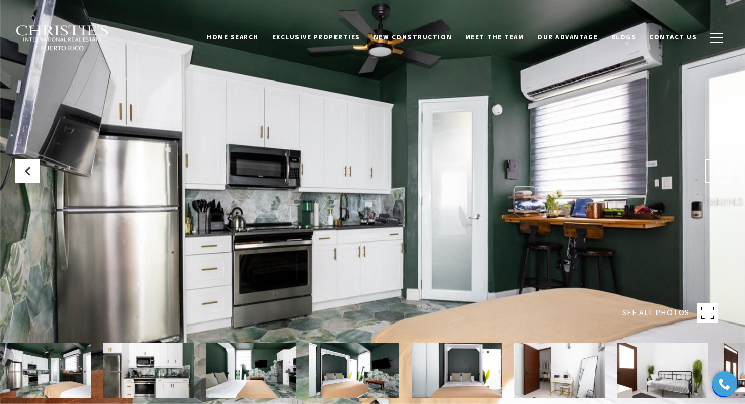
click at [708, 168] on button "Next Slide" at bounding box center [717, 171] width 24 height 24
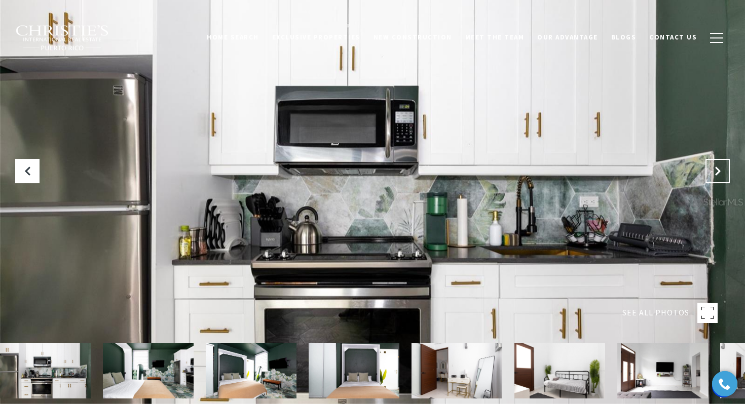
click at [708, 168] on button "Next Slide" at bounding box center [717, 171] width 24 height 24
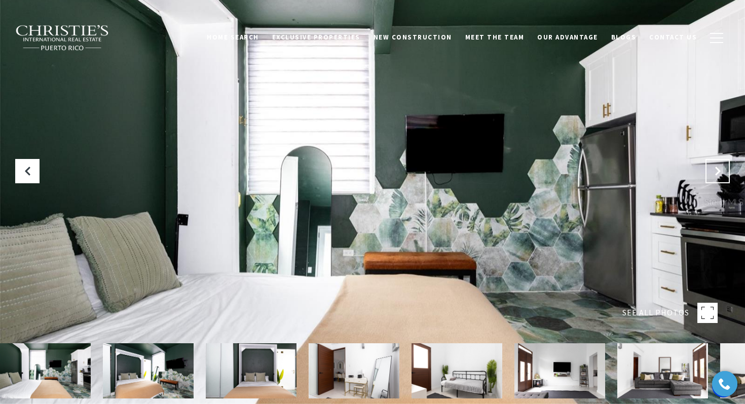
click at [708, 168] on button "Next Slide" at bounding box center [717, 171] width 24 height 24
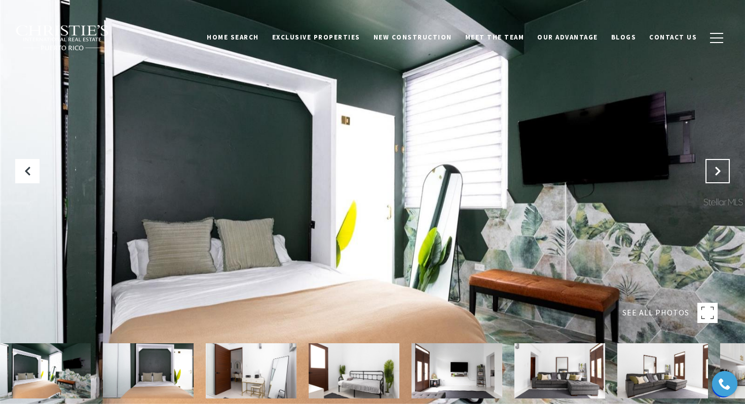
click at [708, 168] on button "Next Slide" at bounding box center [717, 171] width 24 height 24
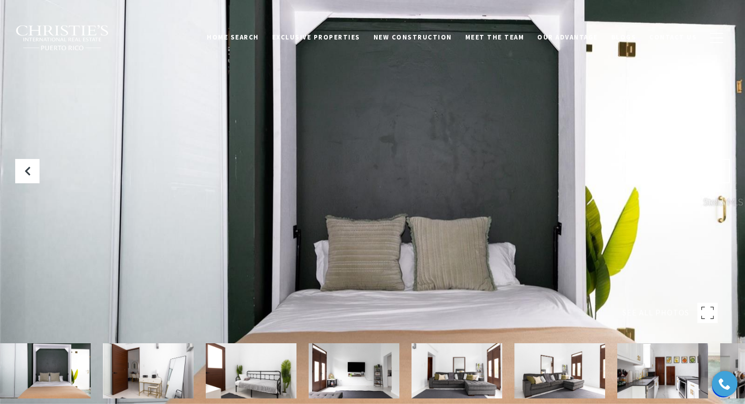
click at [708, 168] on button "Next Slide" at bounding box center [717, 171] width 24 height 24
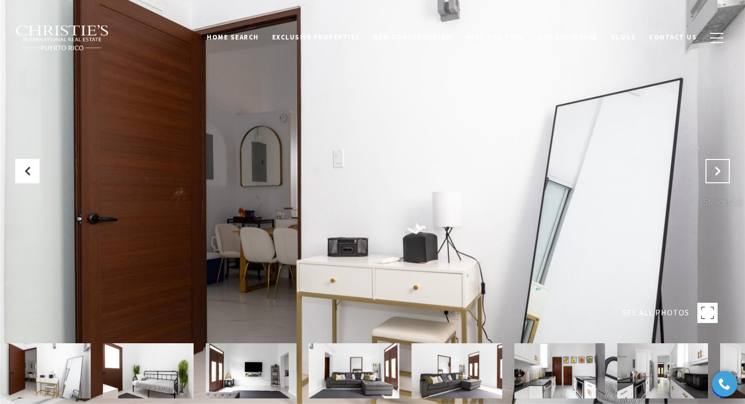
click at [708, 168] on button "Next Slide" at bounding box center [717, 171] width 24 height 24
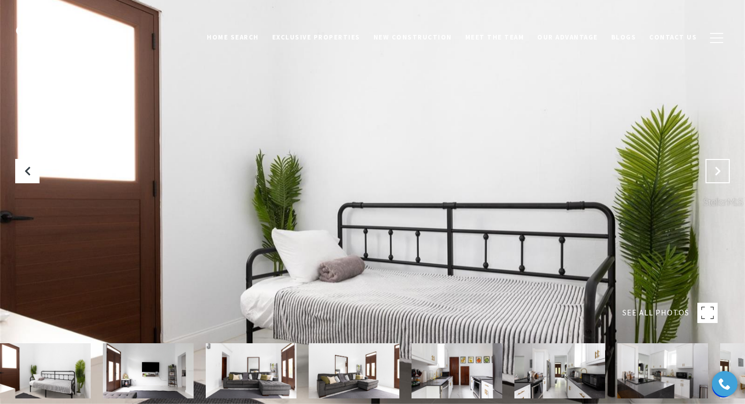
click at [708, 168] on button "Next Slide" at bounding box center [717, 171] width 24 height 24
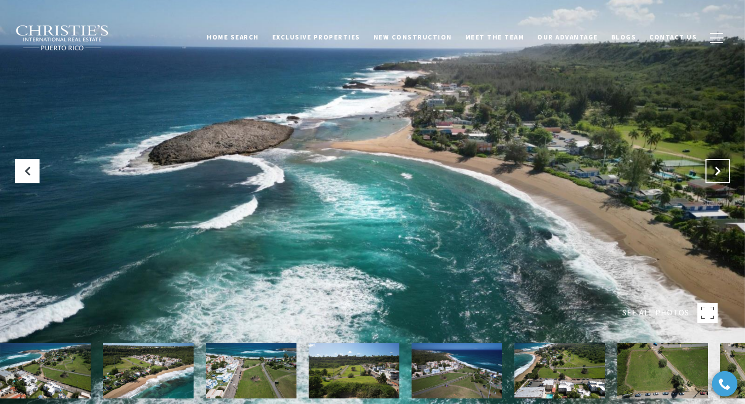
click at [723, 168] on button "Next Slide" at bounding box center [717, 171] width 24 height 24
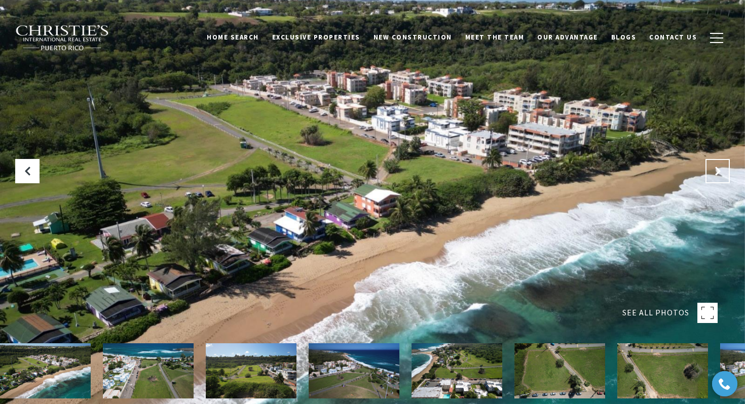
click at [723, 168] on button "Next Slide" at bounding box center [717, 171] width 24 height 24
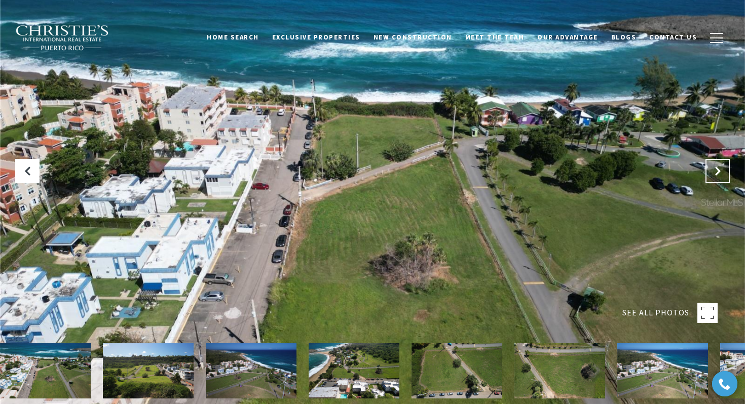
click at [723, 168] on button "Next Slide" at bounding box center [717, 171] width 24 height 24
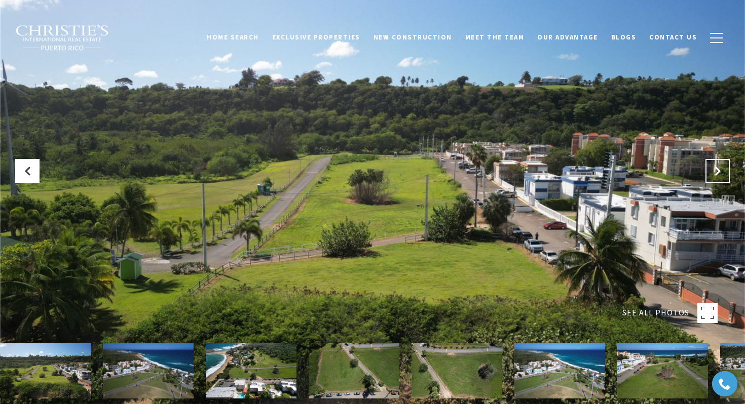
click at [723, 168] on button "Next Slide" at bounding box center [717, 171] width 24 height 24
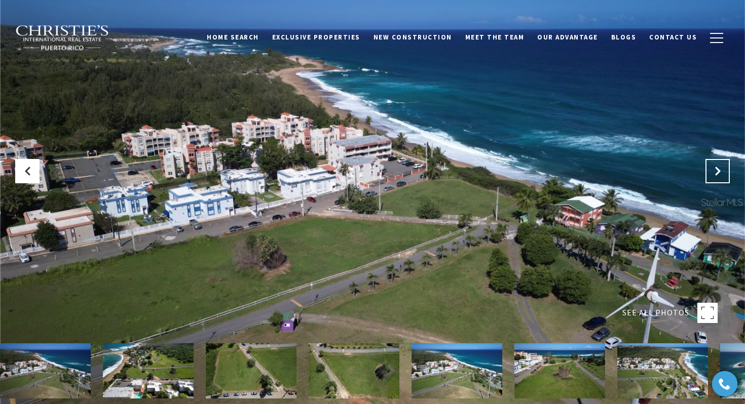
click at [723, 168] on button "Next Slide" at bounding box center [717, 171] width 24 height 24
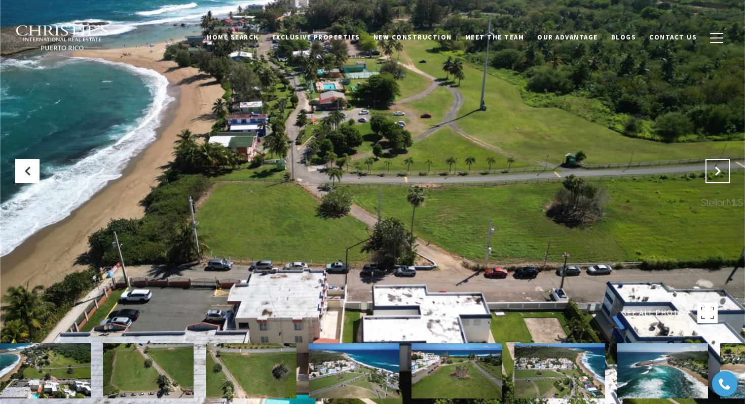
click at [723, 168] on button "Next Slide" at bounding box center [717, 171] width 24 height 24
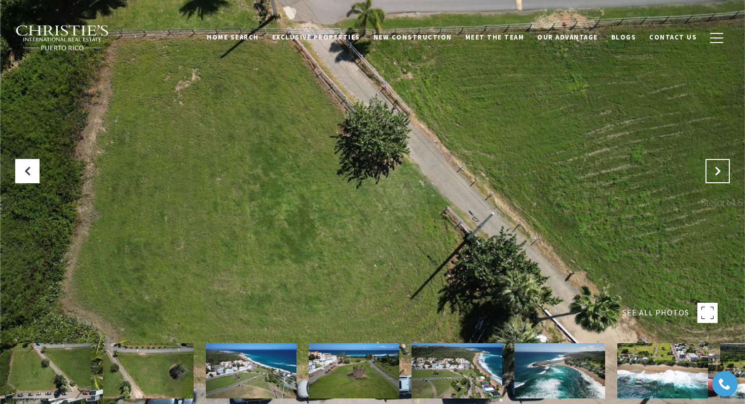
click at [723, 168] on button "Next Slide" at bounding box center [717, 171] width 24 height 24
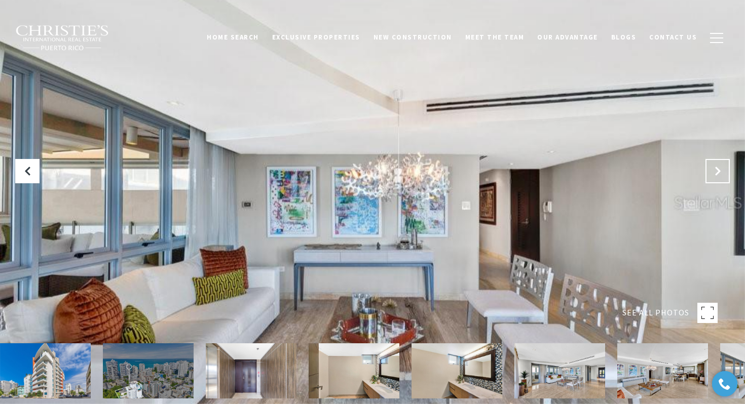
click at [716, 178] on button "Next Slide" at bounding box center [717, 171] width 24 height 24
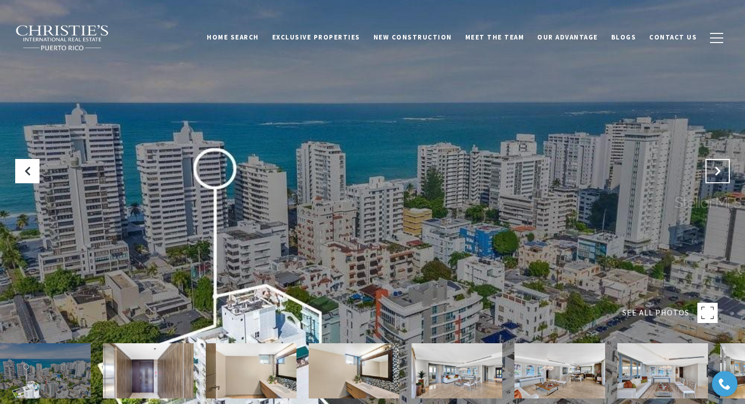
click at [716, 178] on button "Next Slide" at bounding box center [717, 171] width 24 height 24
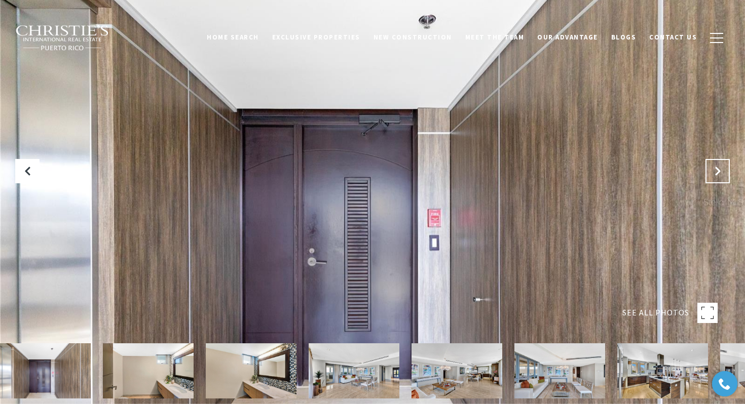
click at [716, 178] on button "Next Slide" at bounding box center [717, 171] width 24 height 24
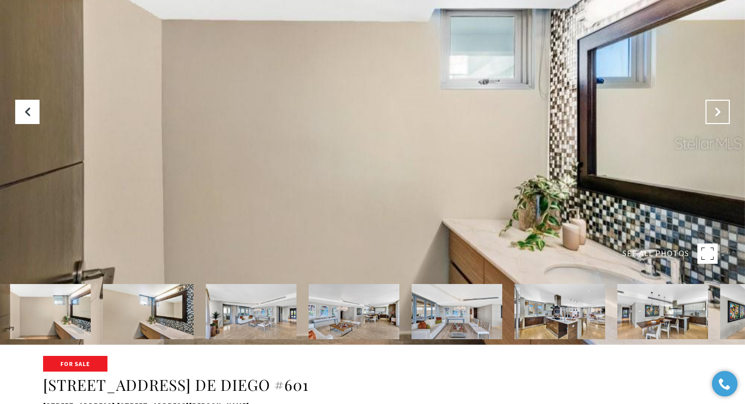
scroll to position [5, 0]
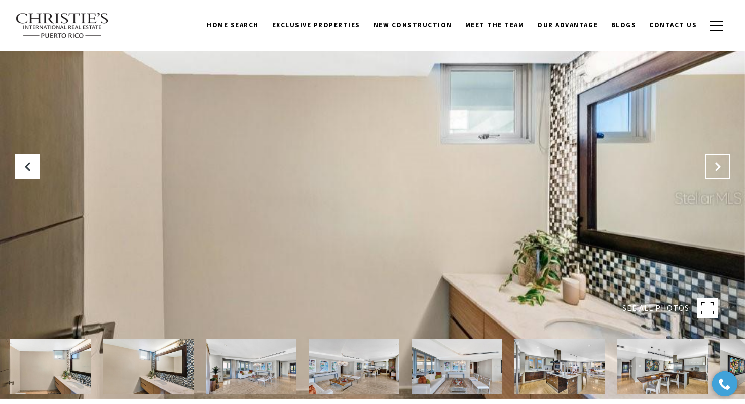
click at [716, 174] on button "Next Slide" at bounding box center [717, 167] width 24 height 24
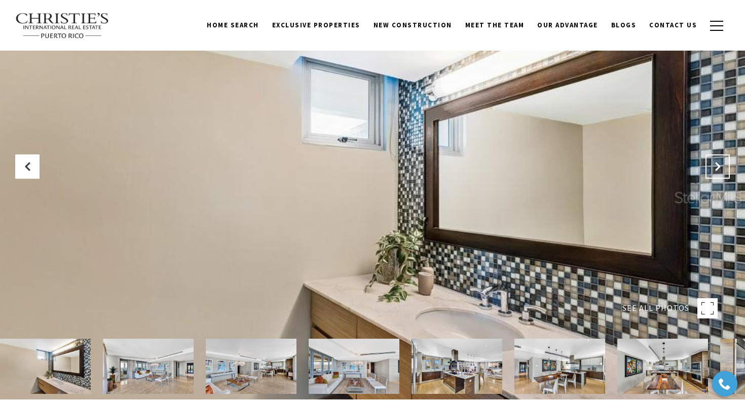
click at [716, 174] on button "Next Slide" at bounding box center [717, 167] width 24 height 24
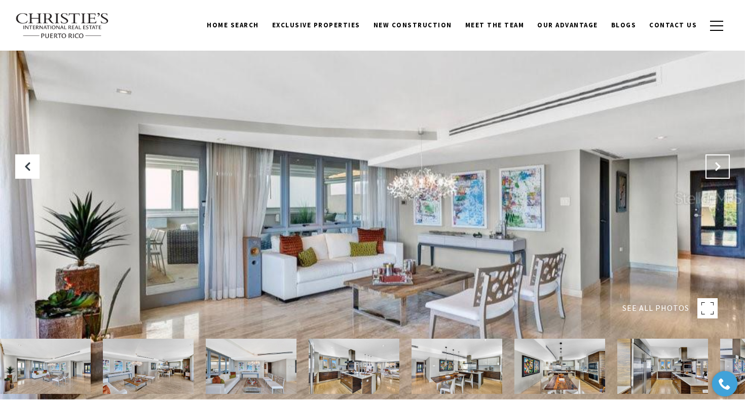
click at [716, 174] on button "Next Slide" at bounding box center [717, 167] width 24 height 24
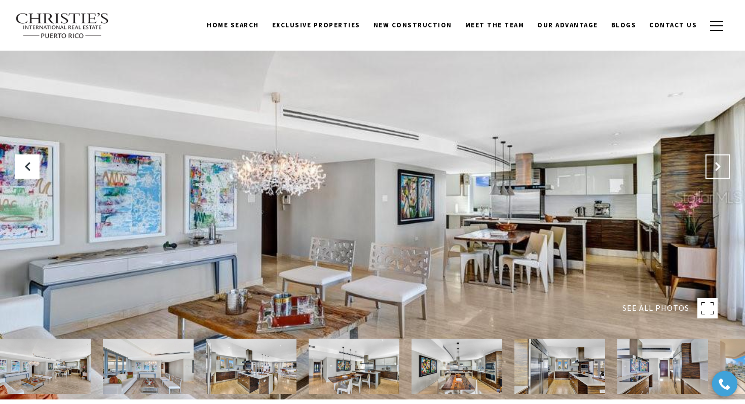
click at [716, 174] on button "Next Slide" at bounding box center [717, 167] width 24 height 24
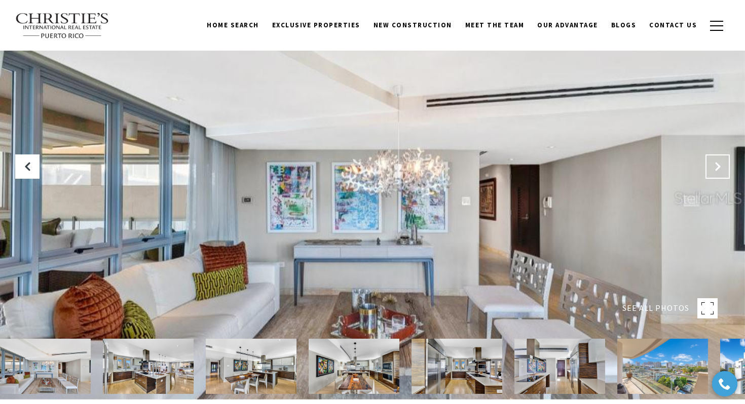
click at [716, 174] on button "Next Slide" at bounding box center [717, 167] width 24 height 24
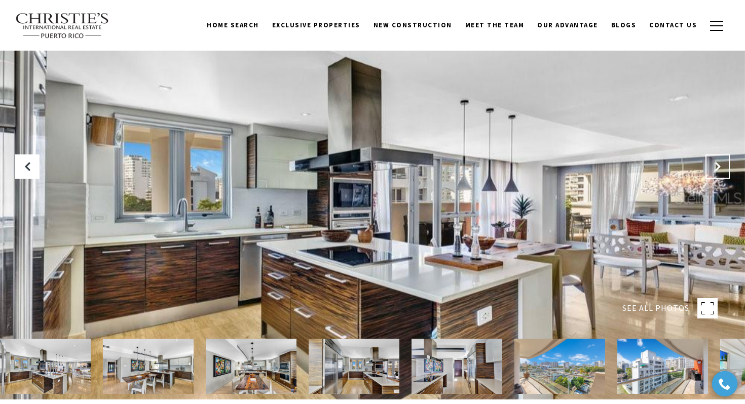
click at [716, 174] on button "Next Slide" at bounding box center [717, 167] width 24 height 24
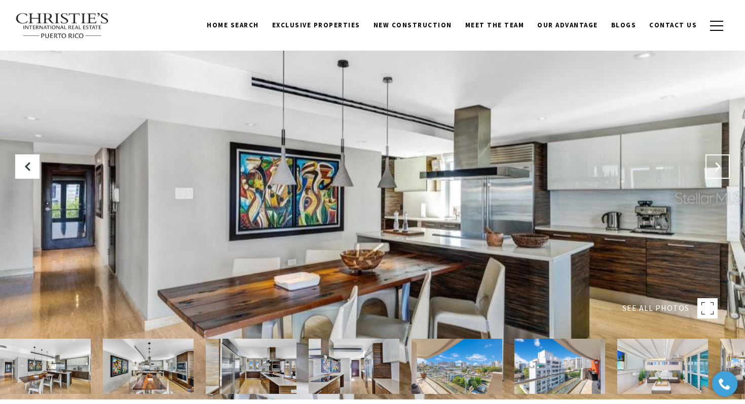
click at [716, 174] on button "Next Slide" at bounding box center [717, 167] width 24 height 24
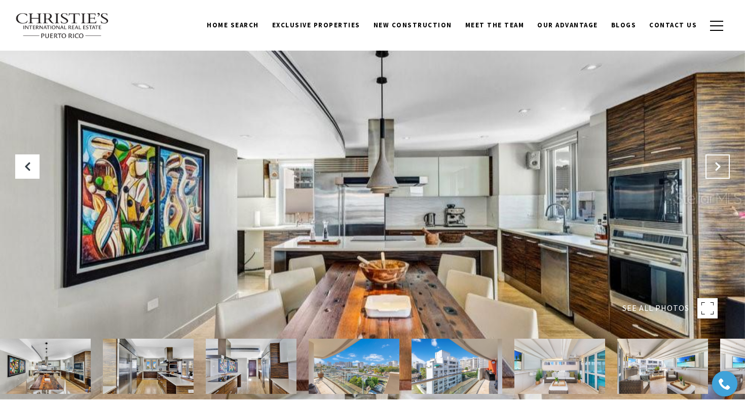
click at [716, 174] on button "Next Slide" at bounding box center [717, 167] width 24 height 24
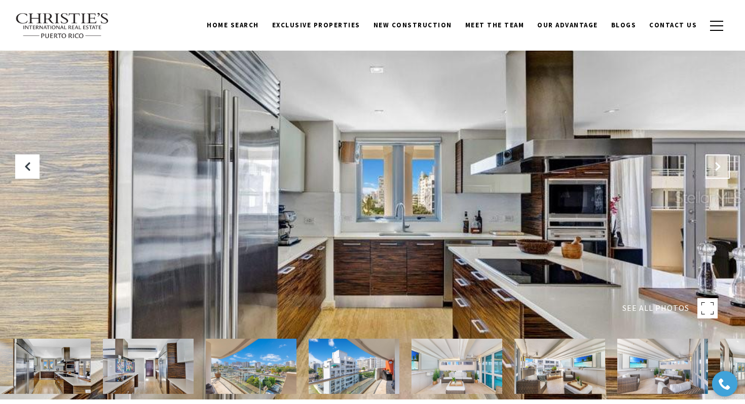
click at [716, 174] on button "Next Slide" at bounding box center [717, 167] width 24 height 24
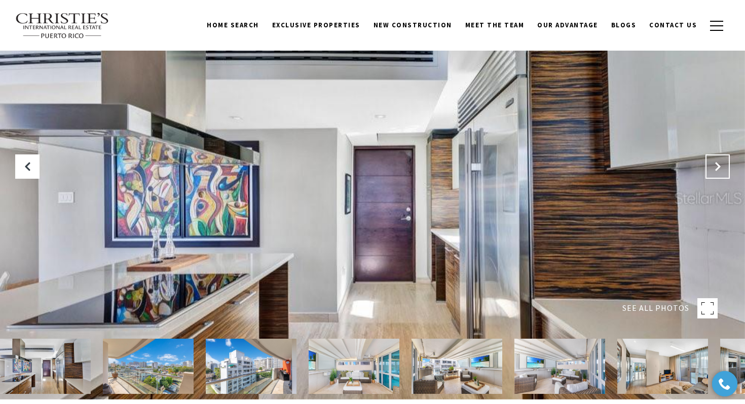
click at [716, 174] on button "Next Slide" at bounding box center [717, 167] width 24 height 24
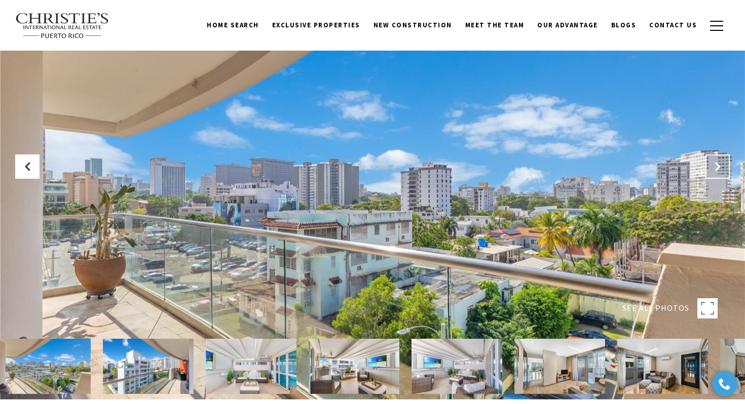
click at [716, 174] on button "Next Slide" at bounding box center [717, 167] width 24 height 24
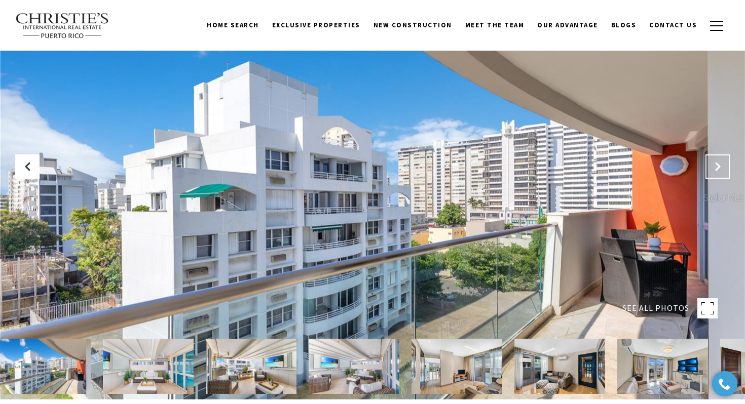
click at [716, 174] on button "Next Slide" at bounding box center [717, 167] width 24 height 24
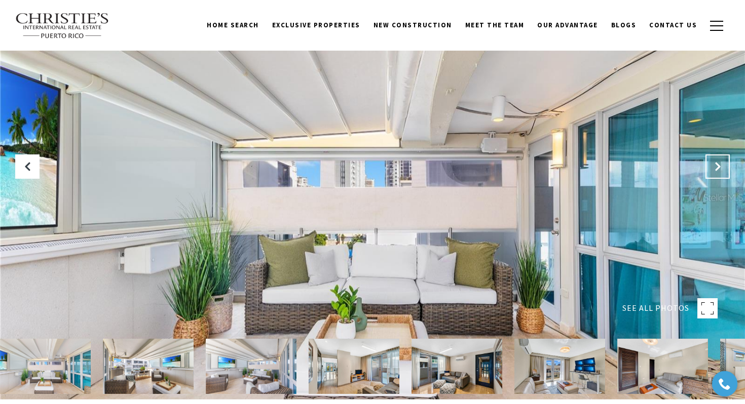
click at [716, 174] on button "Next Slide" at bounding box center [717, 167] width 24 height 24
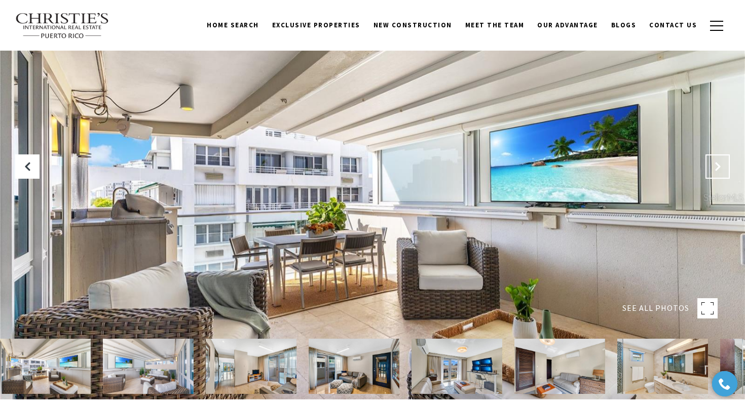
click at [716, 174] on button "Next Slide" at bounding box center [717, 167] width 24 height 24
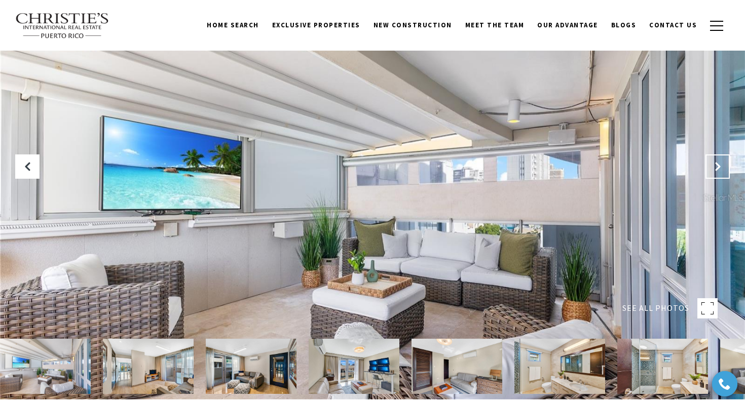
click at [716, 174] on button "Next Slide" at bounding box center [717, 167] width 24 height 24
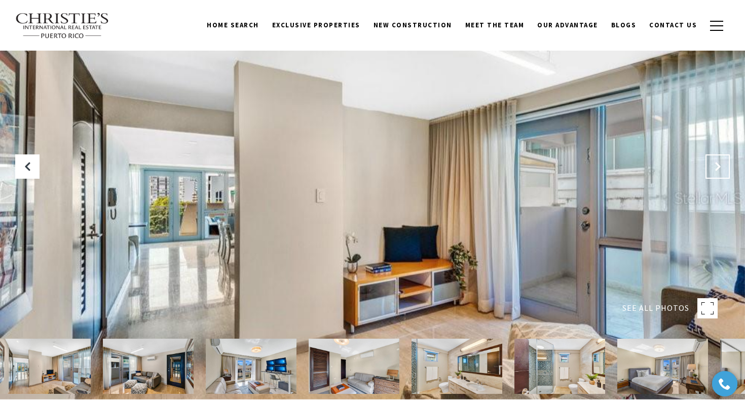
click at [716, 174] on button "Next Slide" at bounding box center [717, 167] width 24 height 24
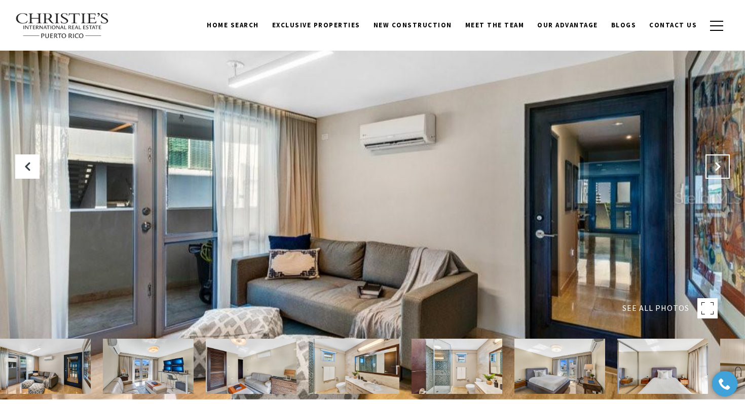
click at [716, 174] on button "Next Slide" at bounding box center [717, 167] width 24 height 24
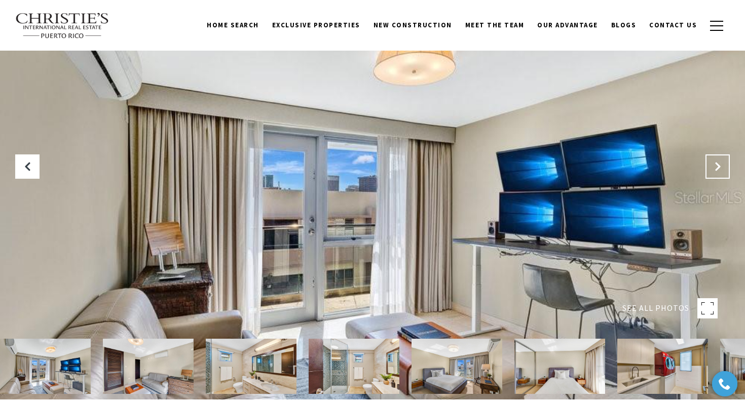
click at [716, 174] on button "Next Slide" at bounding box center [717, 167] width 24 height 24
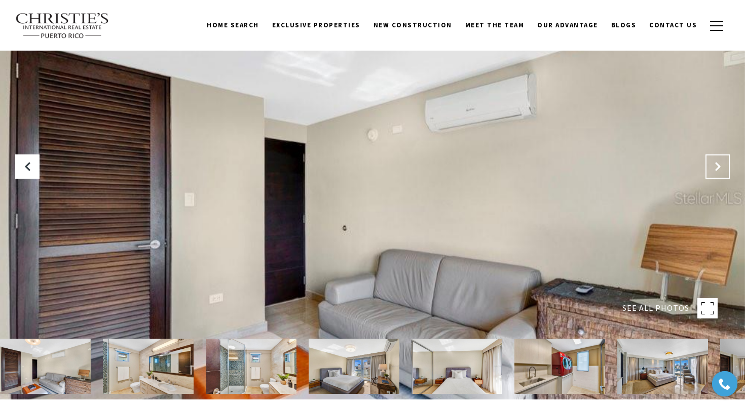
click at [716, 174] on button "Next Slide" at bounding box center [717, 167] width 24 height 24
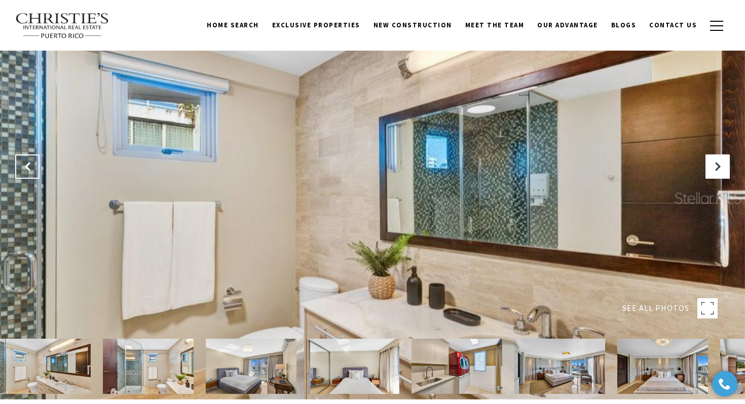
click at [25, 165] on icon "Previous Slide" at bounding box center [27, 167] width 10 height 10
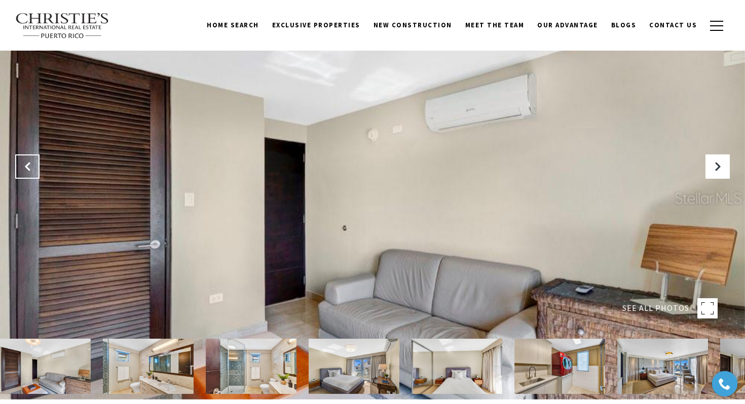
click at [25, 165] on icon "Previous Slide" at bounding box center [27, 167] width 10 height 10
